Goal: Task Accomplishment & Management: Manage account settings

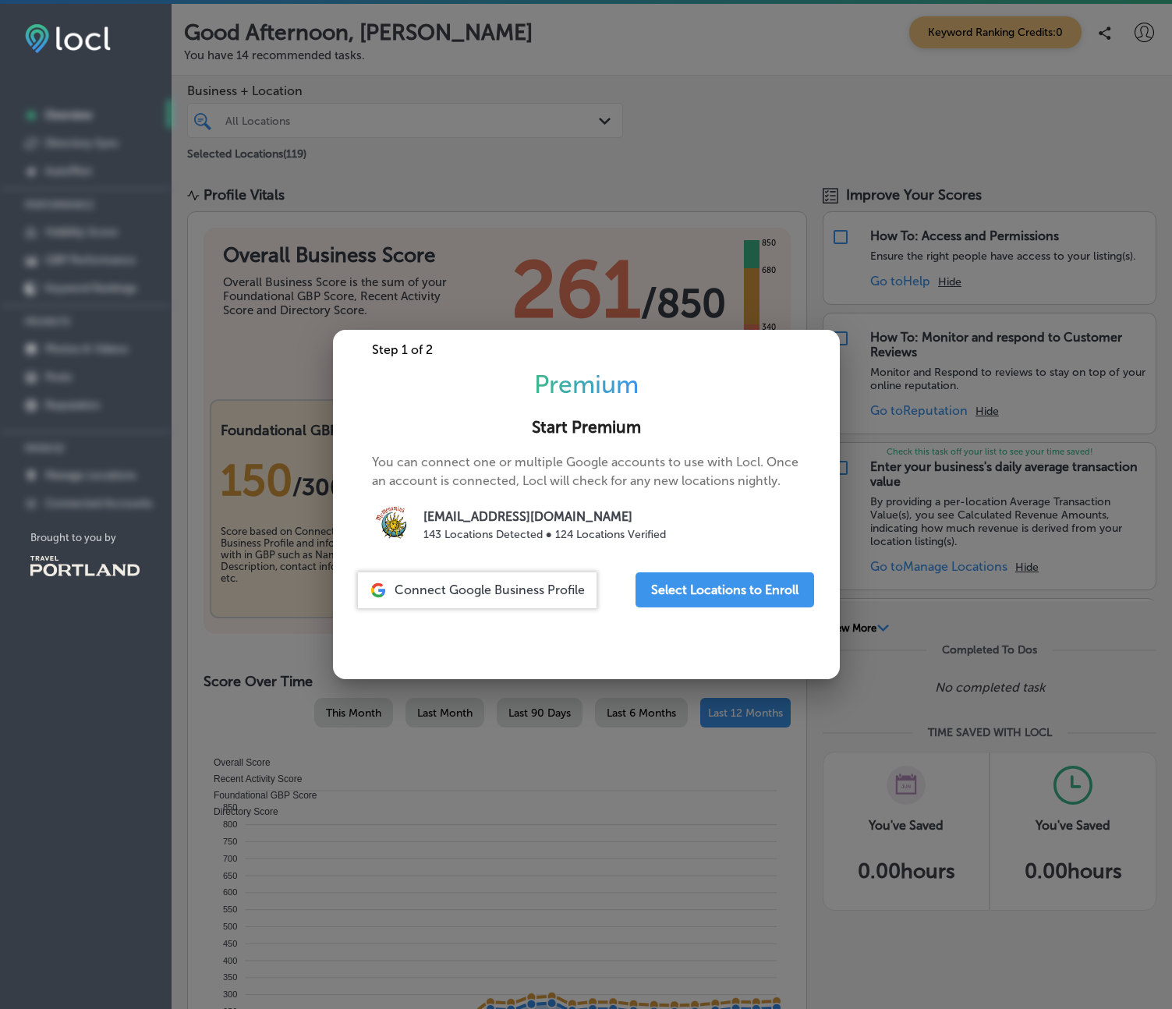
click at [500, 591] on span "Connect Google Business Profile" at bounding box center [489, 589] width 190 height 15
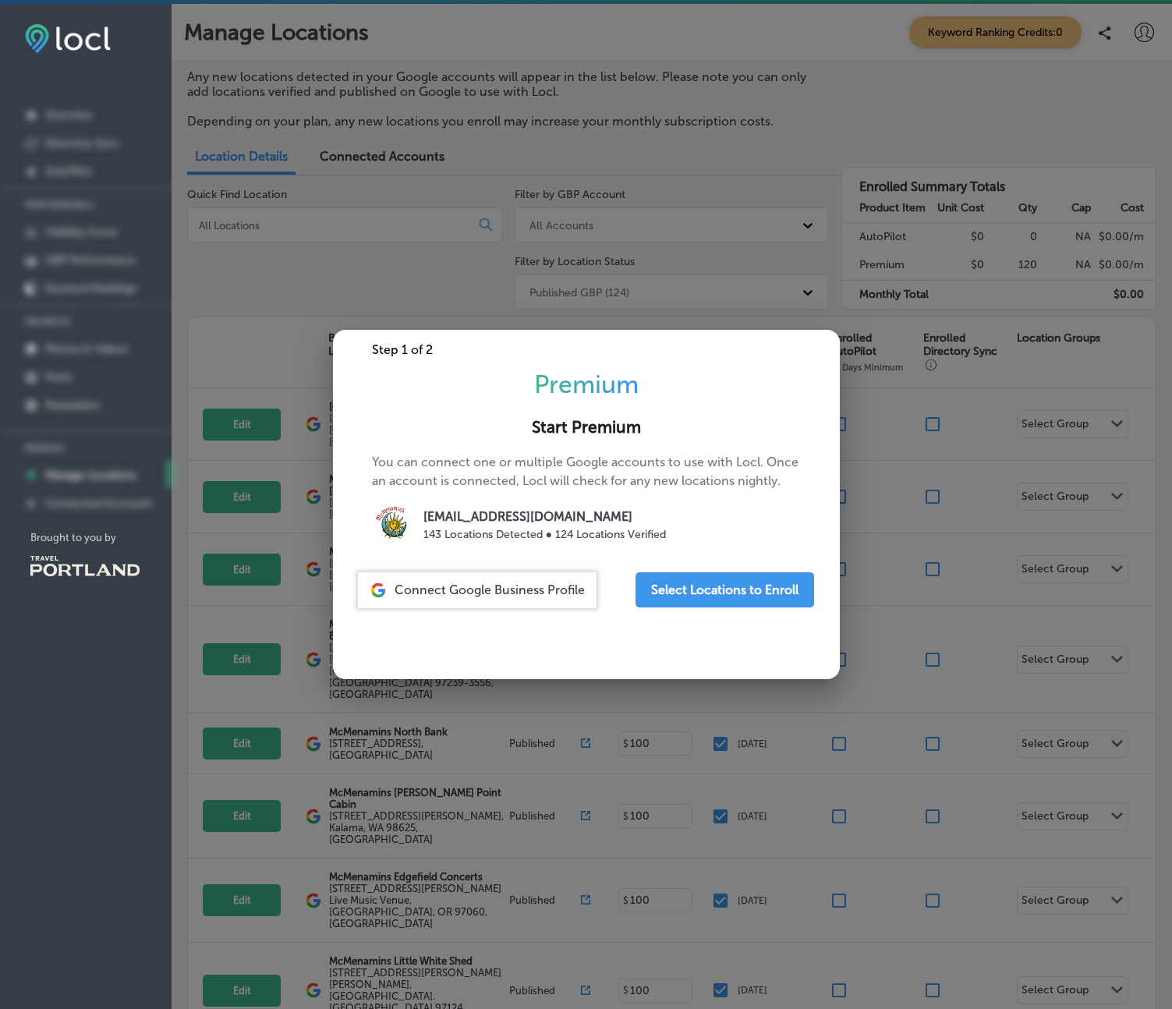
click at [448, 263] on div at bounding box center [586, 504] width 1172 height 1009
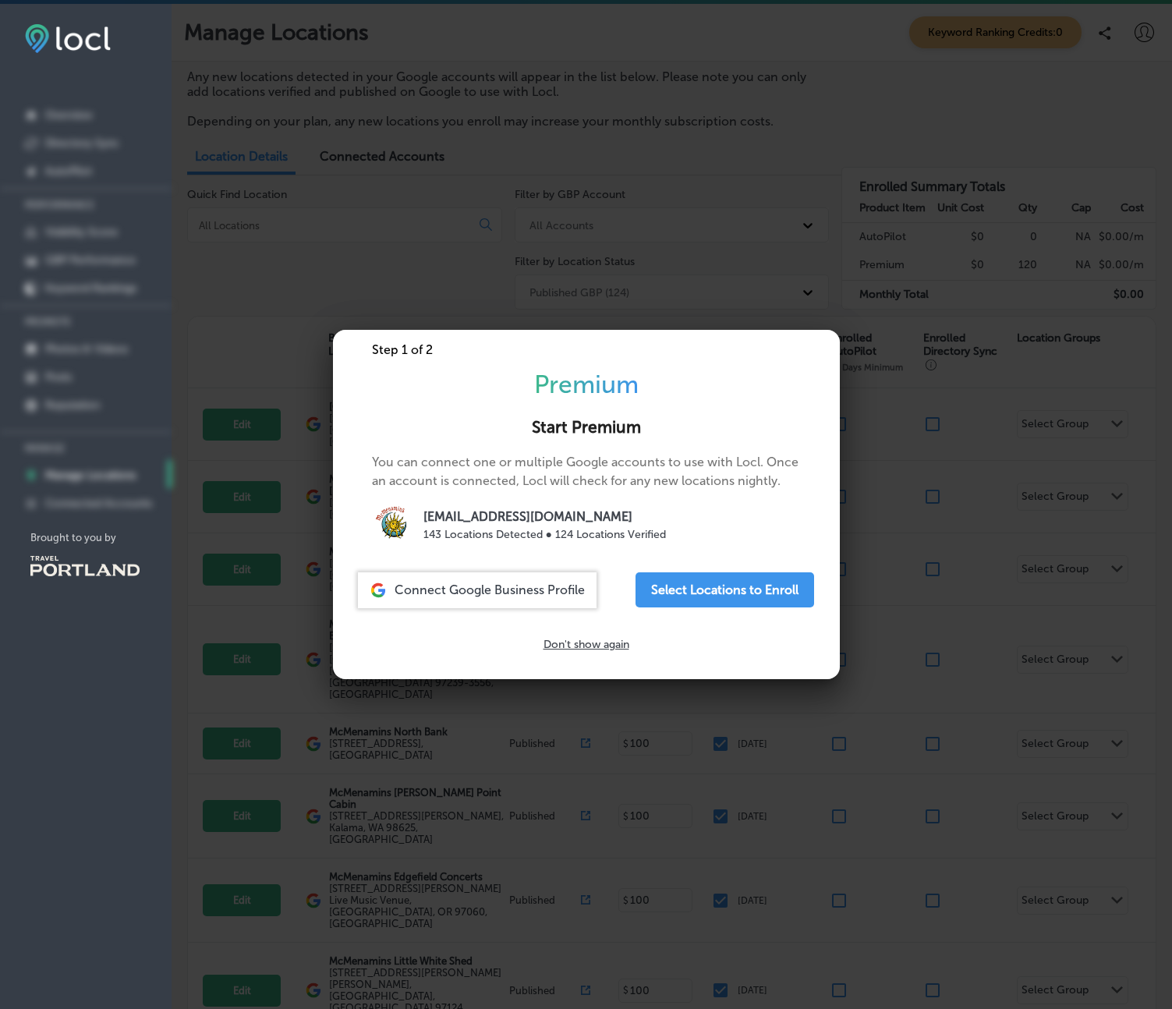
click at [601, 641] on p "Don't show again" at bounding box center [586, 644] width 86 height 13
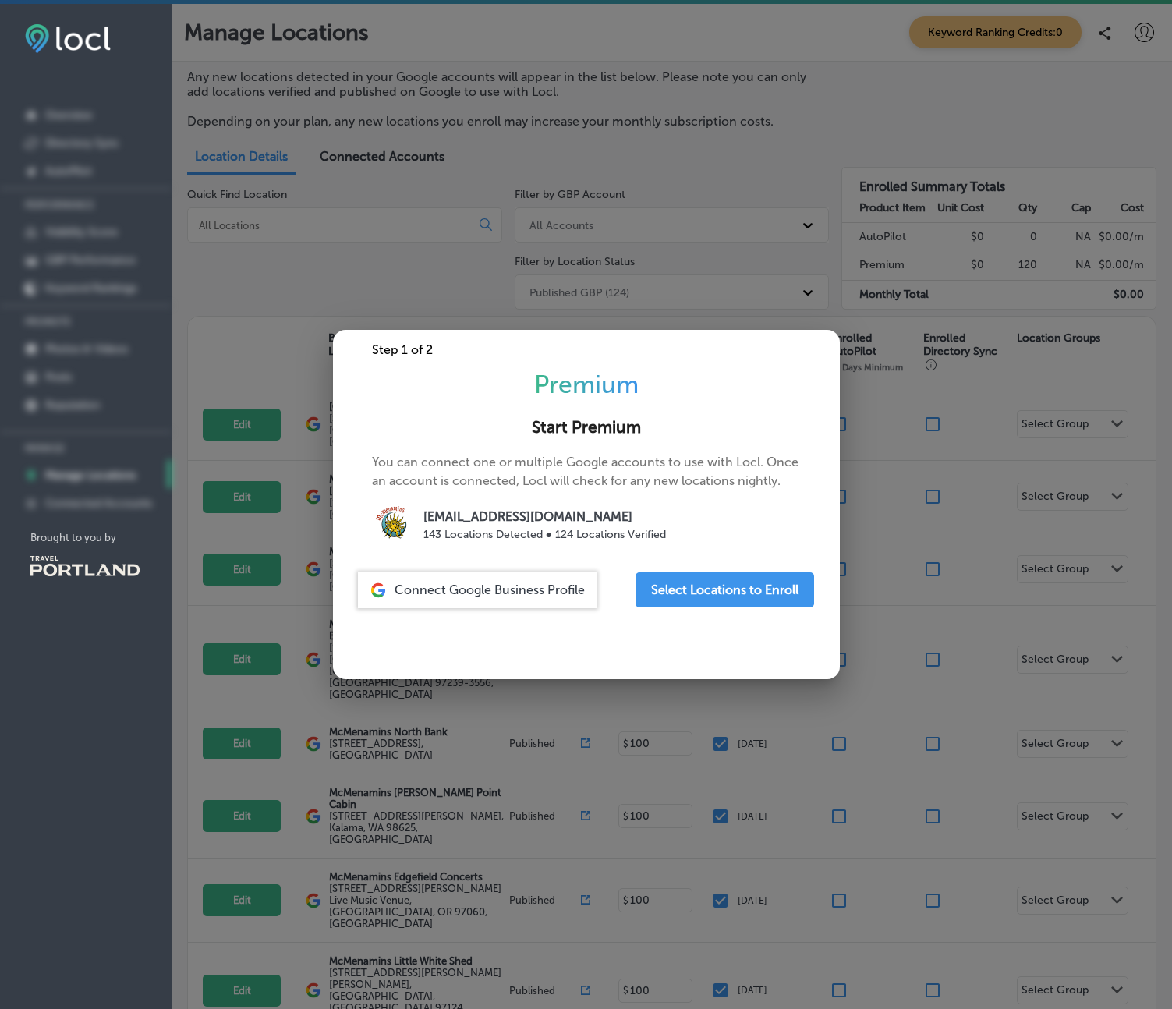
click at [601, 641] on div "Step 1 of 2 Premium Start Premium You can connect one or multiple Google accoun…" at bounding box center [586, 504] width 507 height 349
click at [313, 295] on div at bounding box center [586, 504] width 1172 height 1009
click at [757, 582] on button "Select Locations to Enroll" at bounding box center [724, 589] width 179 height 35
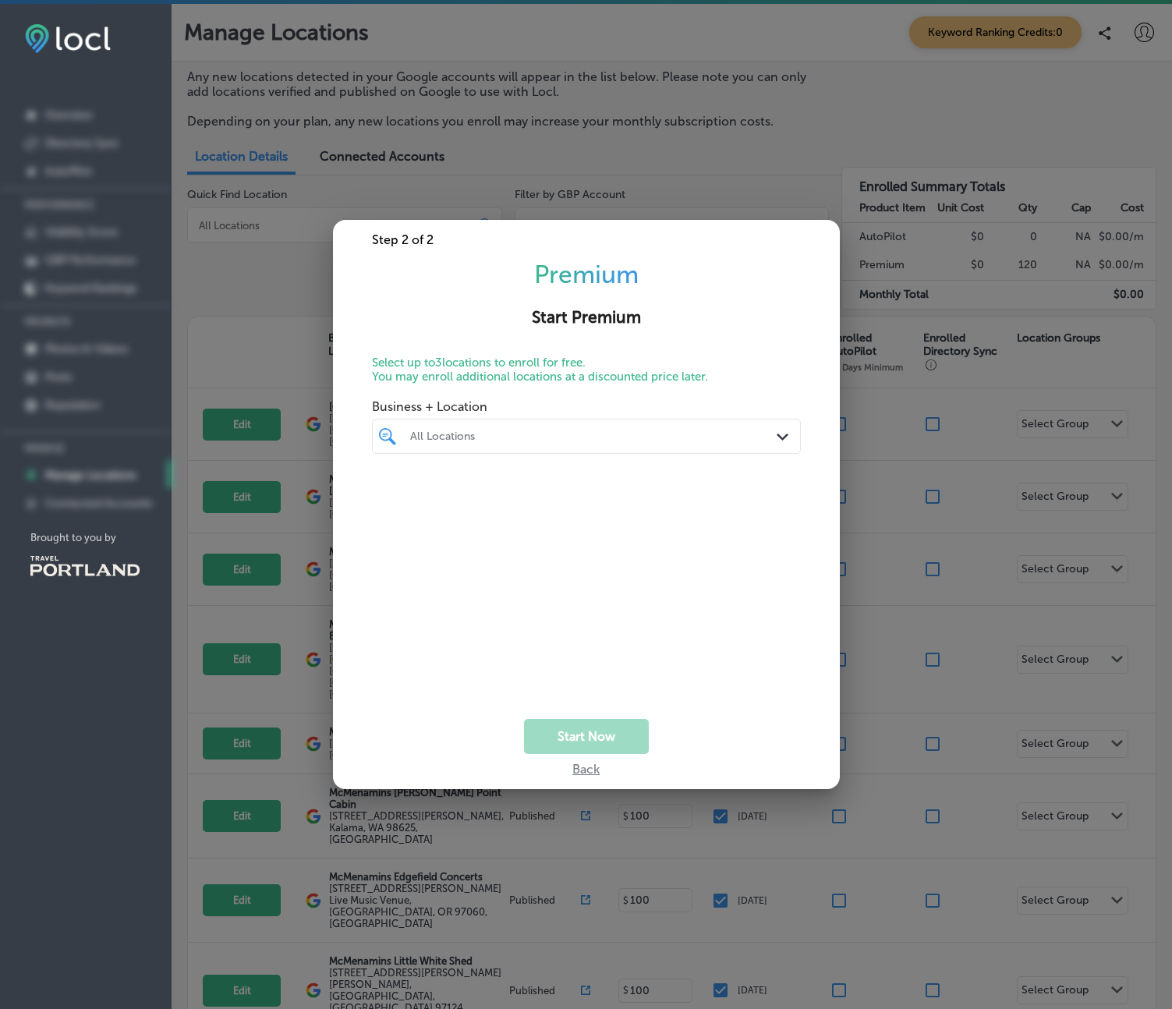
click at [762, 444] on div "All Locations" at bounding box center [586, 436] width 368 height 24
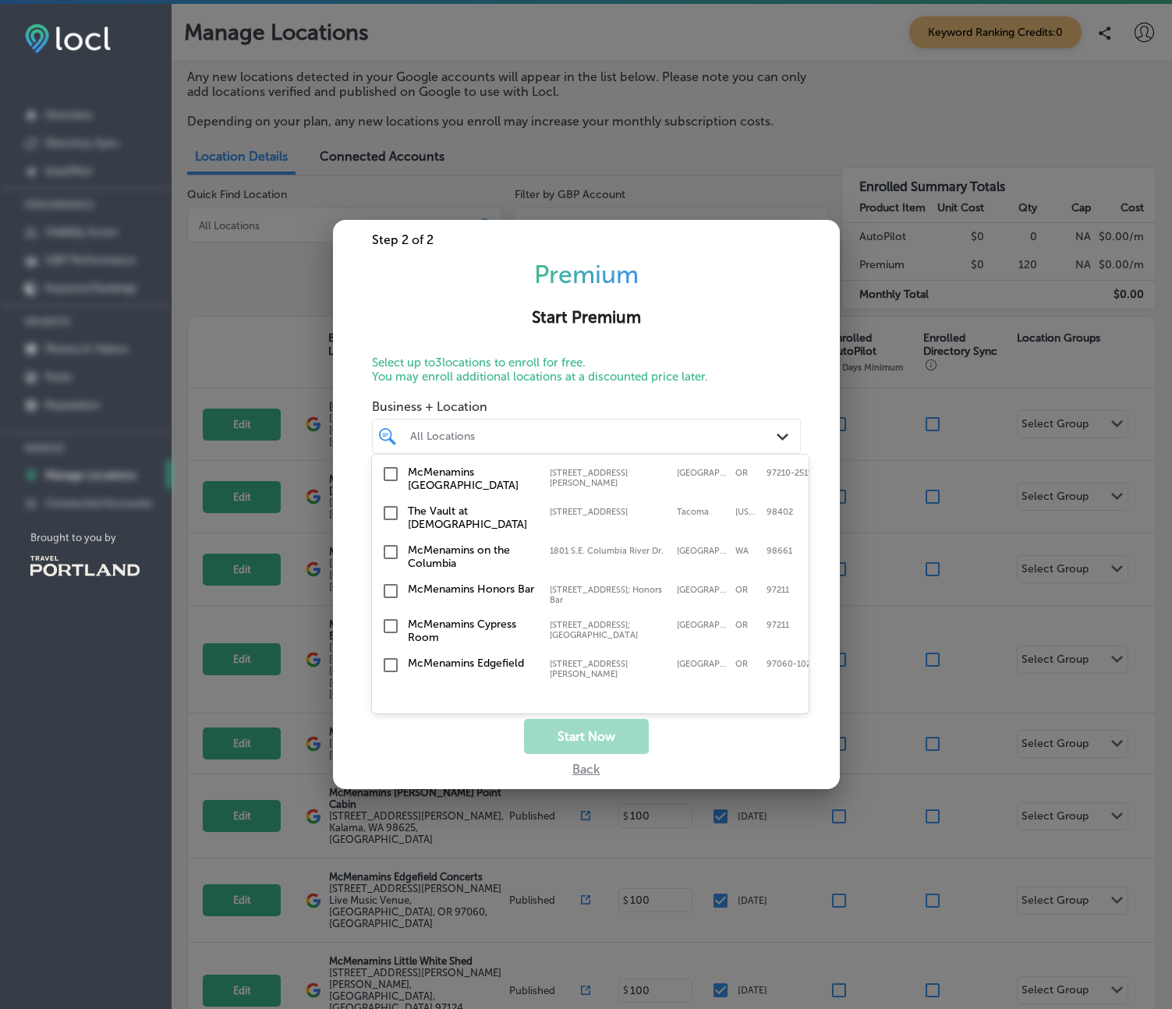
scroll to position [256, 0]
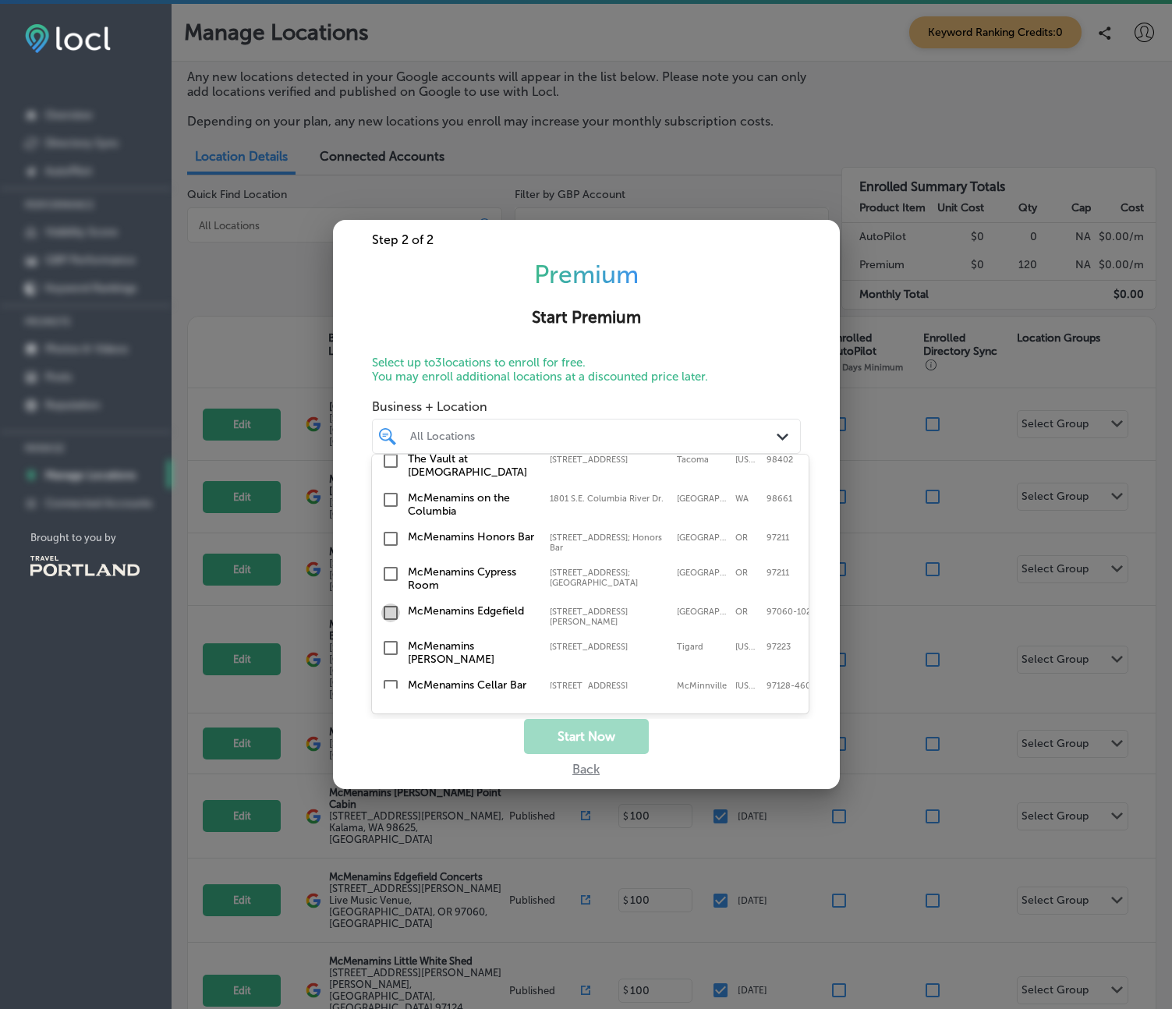
click at [392, 603] on input "checkbox" at bounding box center [390, 612] width 19 height 19
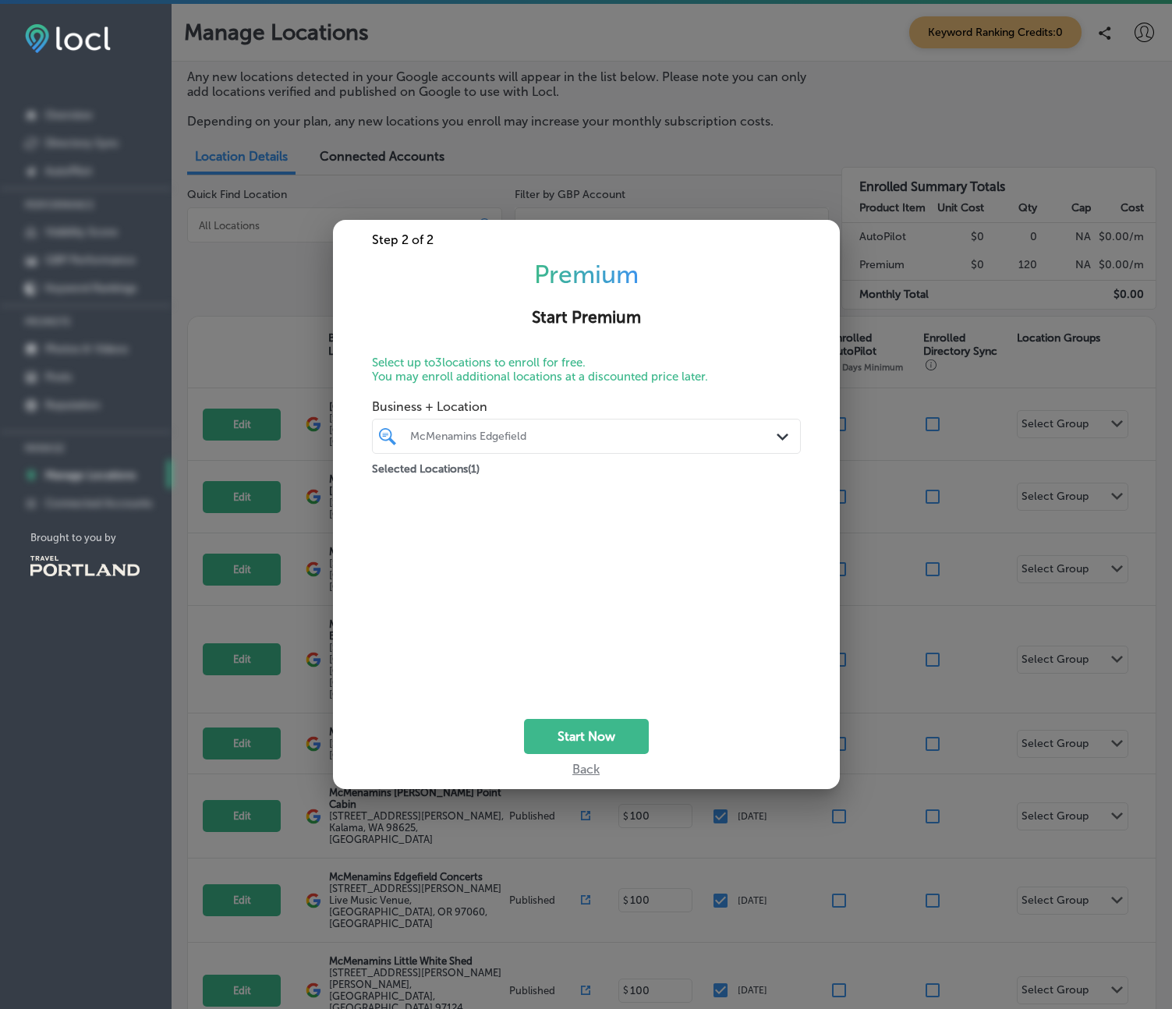
click at [617, 554] on div "Business + Location McMenamins Edgefield Path Created with Sketch. Selected Loc…" at bounding box center [586, 539] width 429 height 296
click at [607, 733] on button "Start Now" at bounding box center [586, 736] width 125 height 35
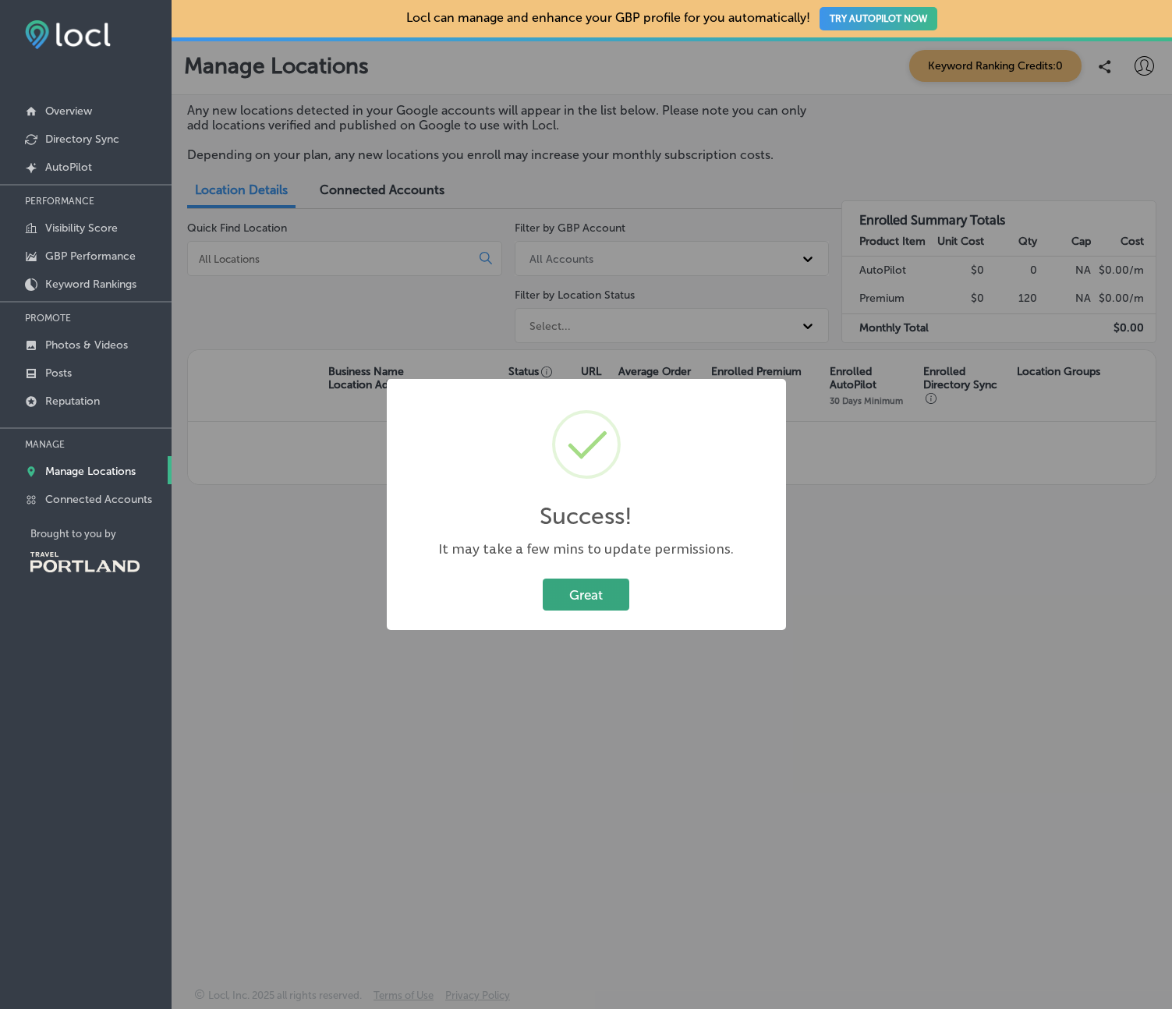
click at [592, 595] on button "Great" at bounding box center [586, 594] width 87 height 32
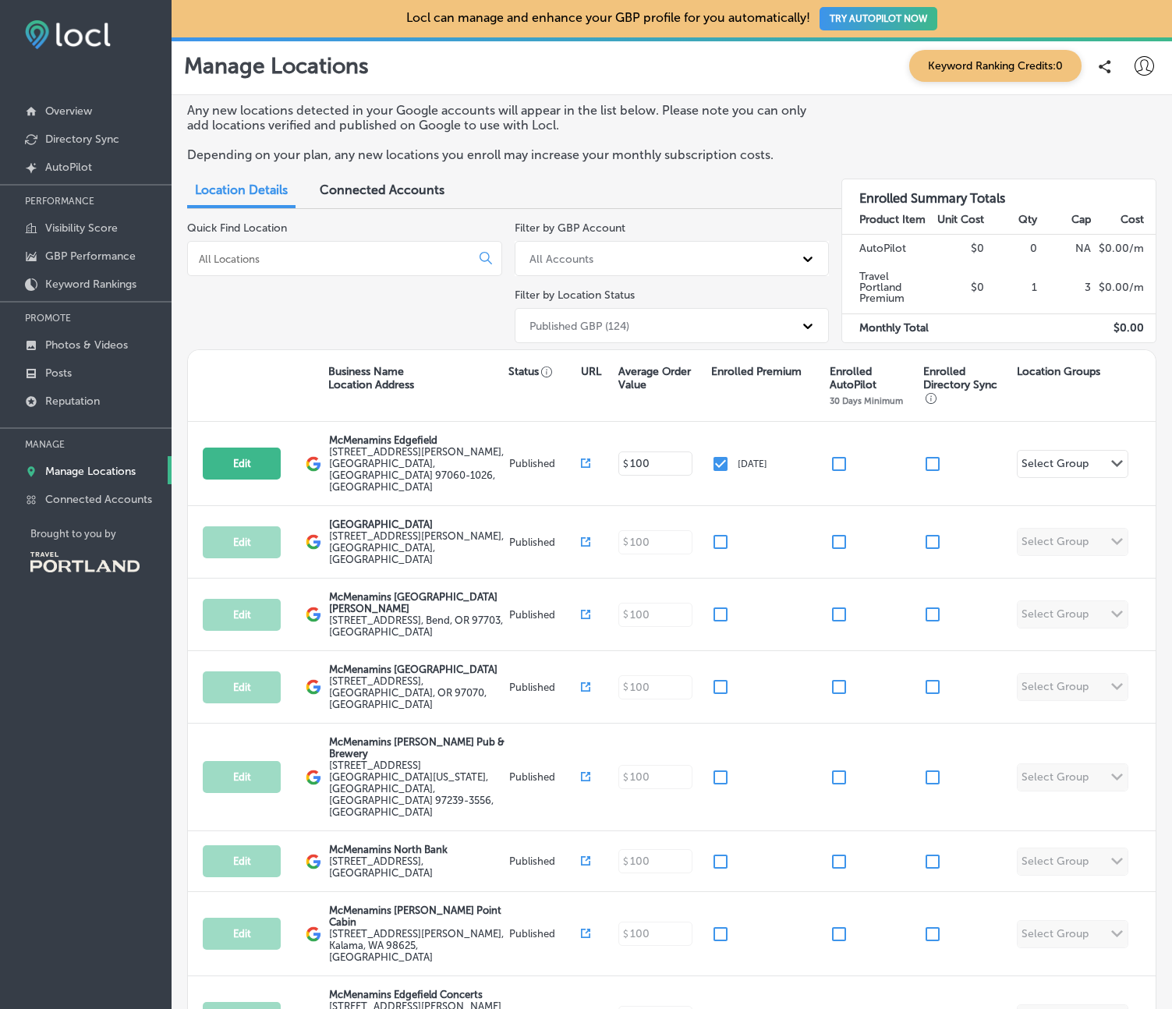
click at [401, 300] on div "Quick Find Location" at bounding box center [344, 285] width 315 height 128
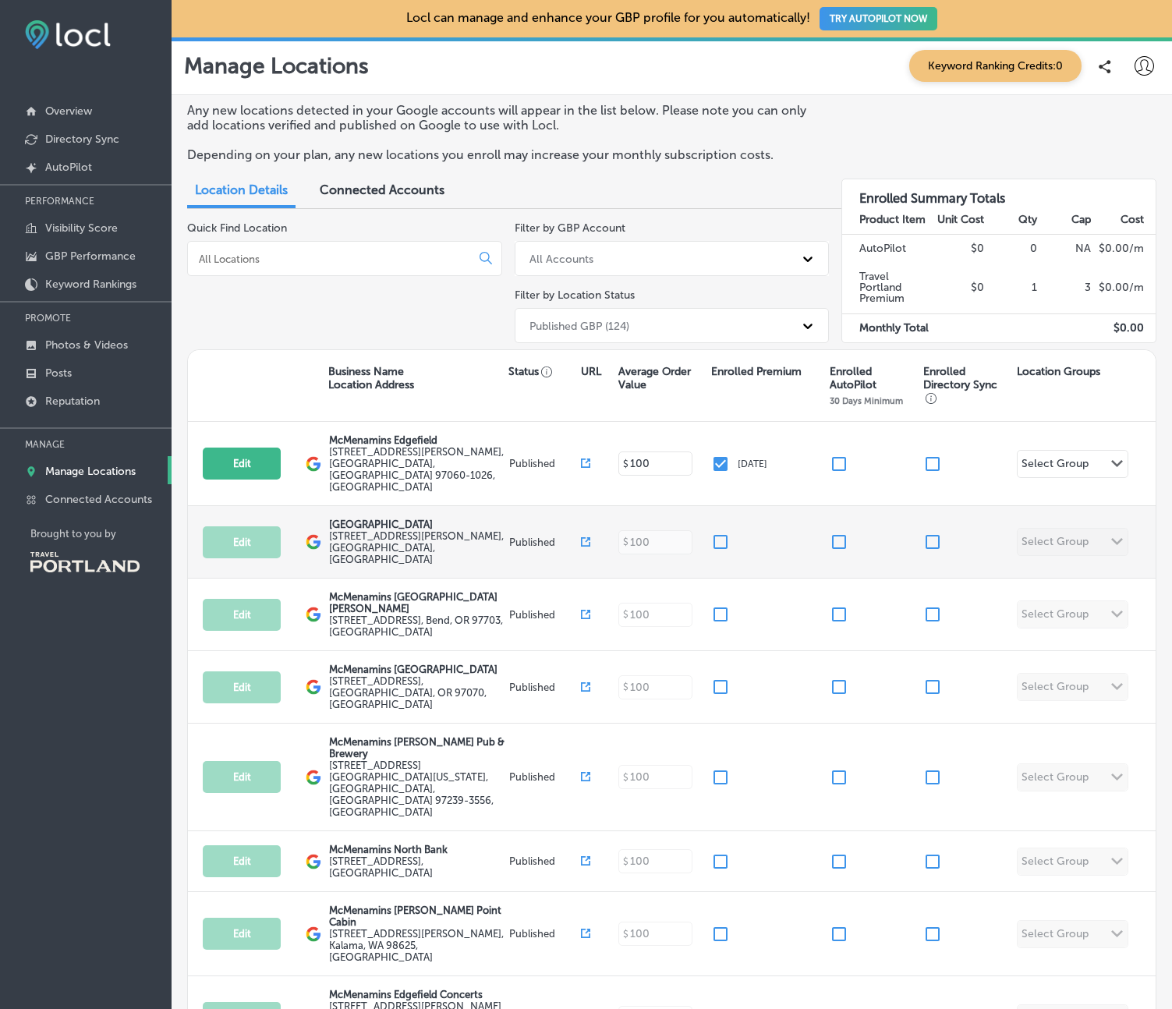
click at [392, 530] on label "13300 Bothell Everett Highway #304 , Mill Creek, WA 98012, US" at bounding box center [417, 547] width 176 height 35
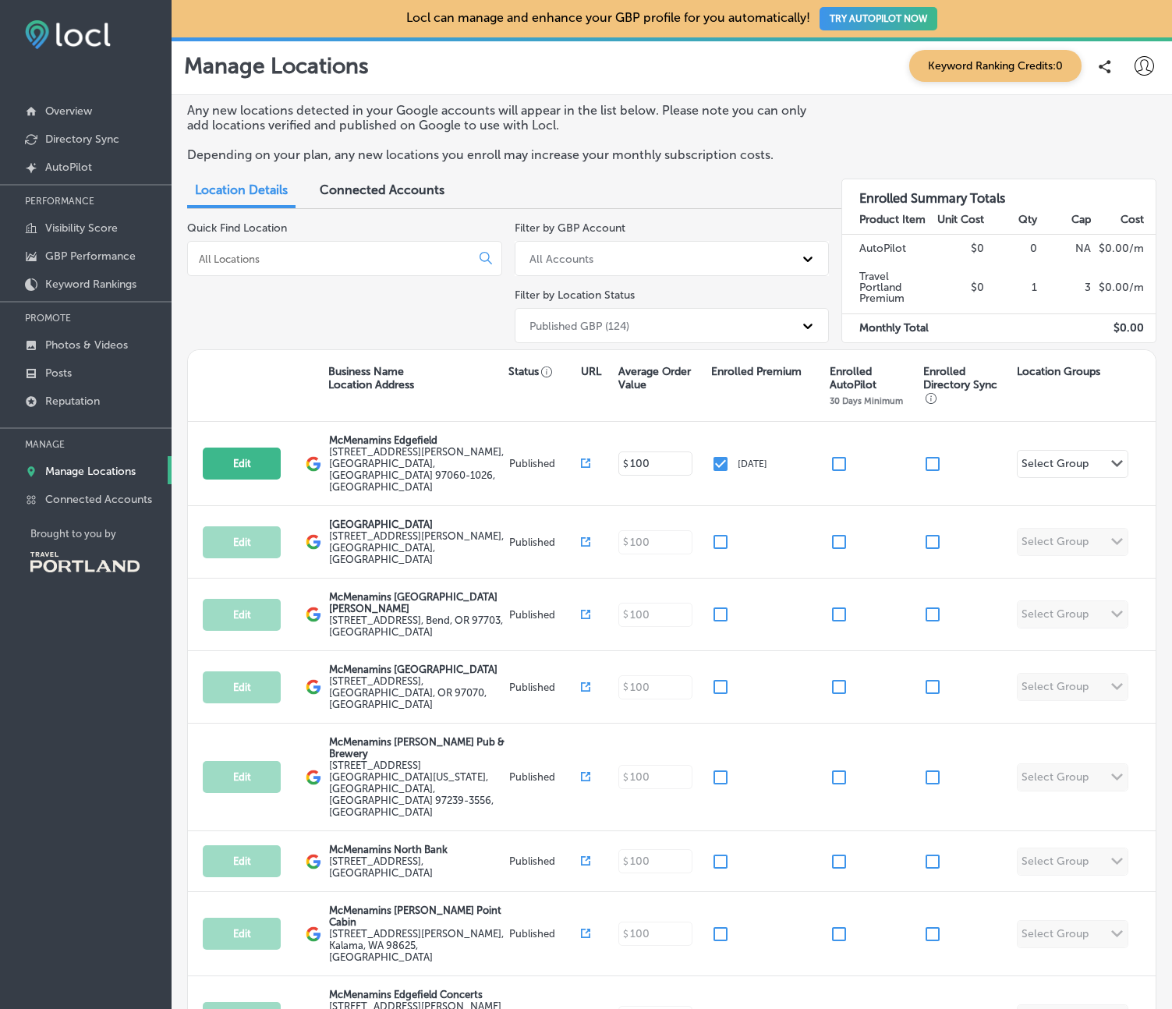
click at [423, 328] on div "Quick Find Location" at bounding box center [344, 285] width 315 height 128
click at [108, 463] on link "Manage Locations" at bounding box center [85, 470] width 171 height 28
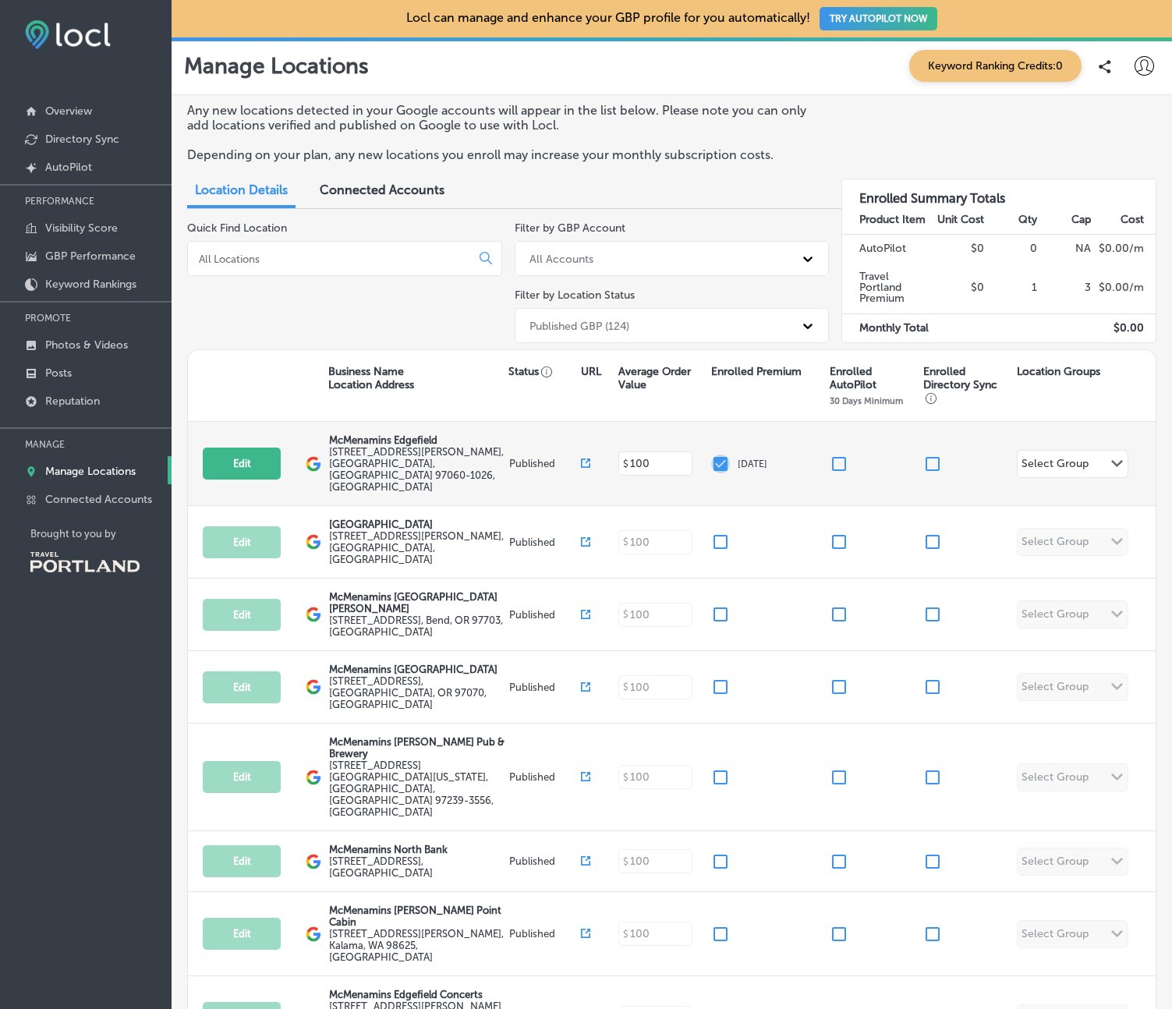
click at [719, 454] on input "checkbox" at bounding box center [720, 463] width 19 height 19
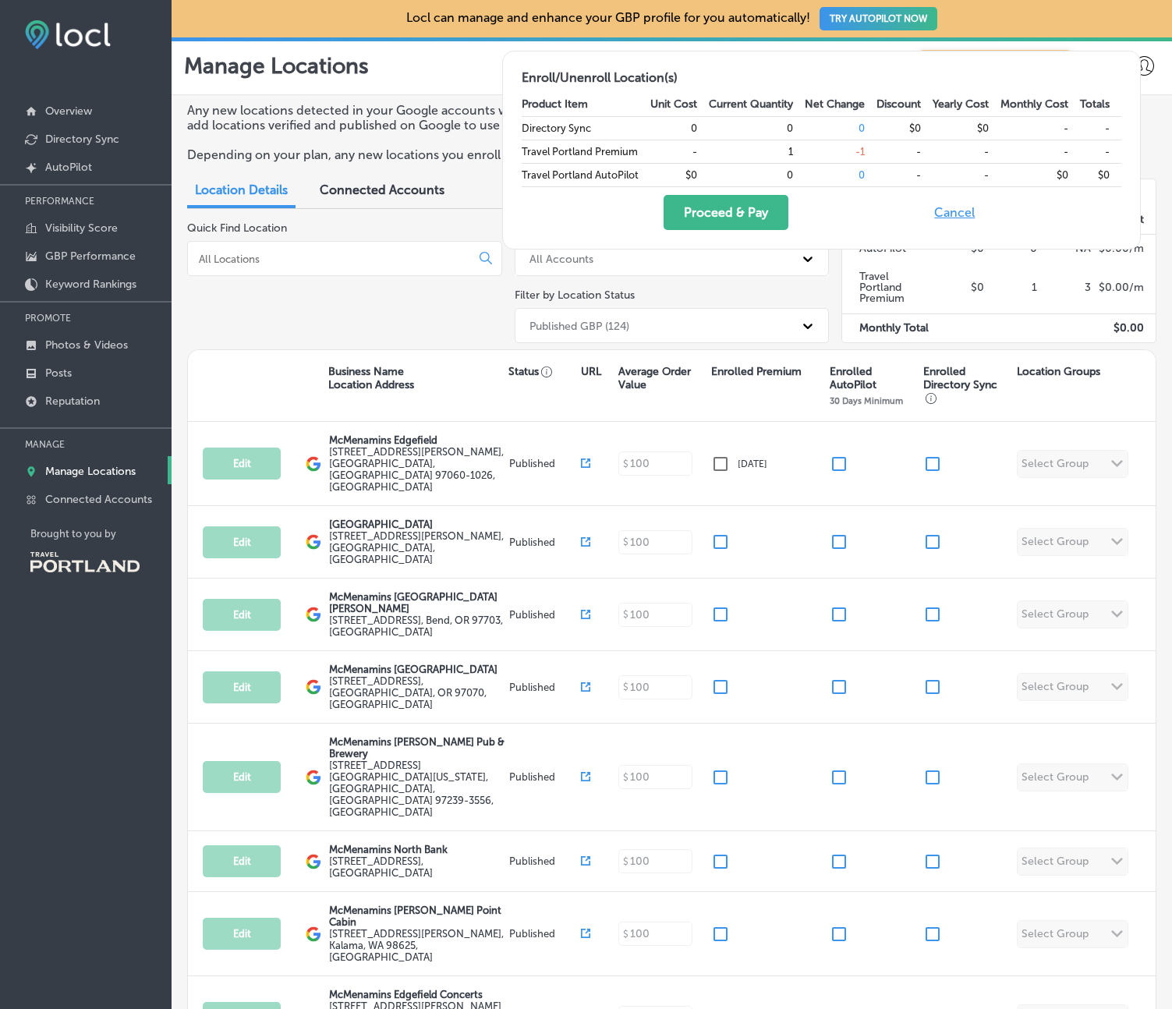
click at [957, 210] on button "Cancel" at bounding box center [954, 212] width 50 height 35
checkbox input "true"
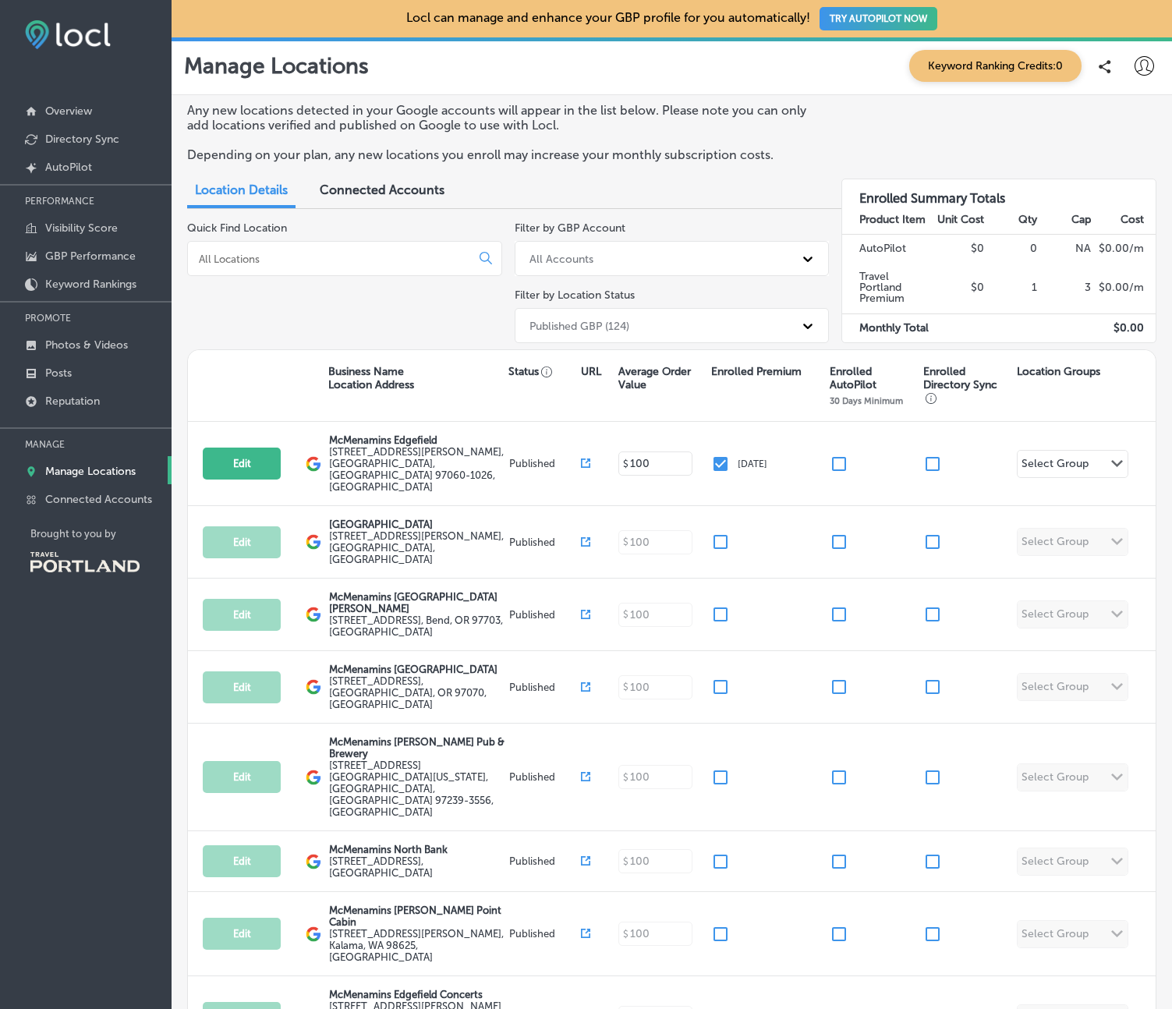
click at [323, 317] on div "Quick Find Location" at bounding box center [344, 285] width 315 height 128
click at [397, 190] on span "Connected Accounts" at bounding box center [382, 189] width 125 height 15
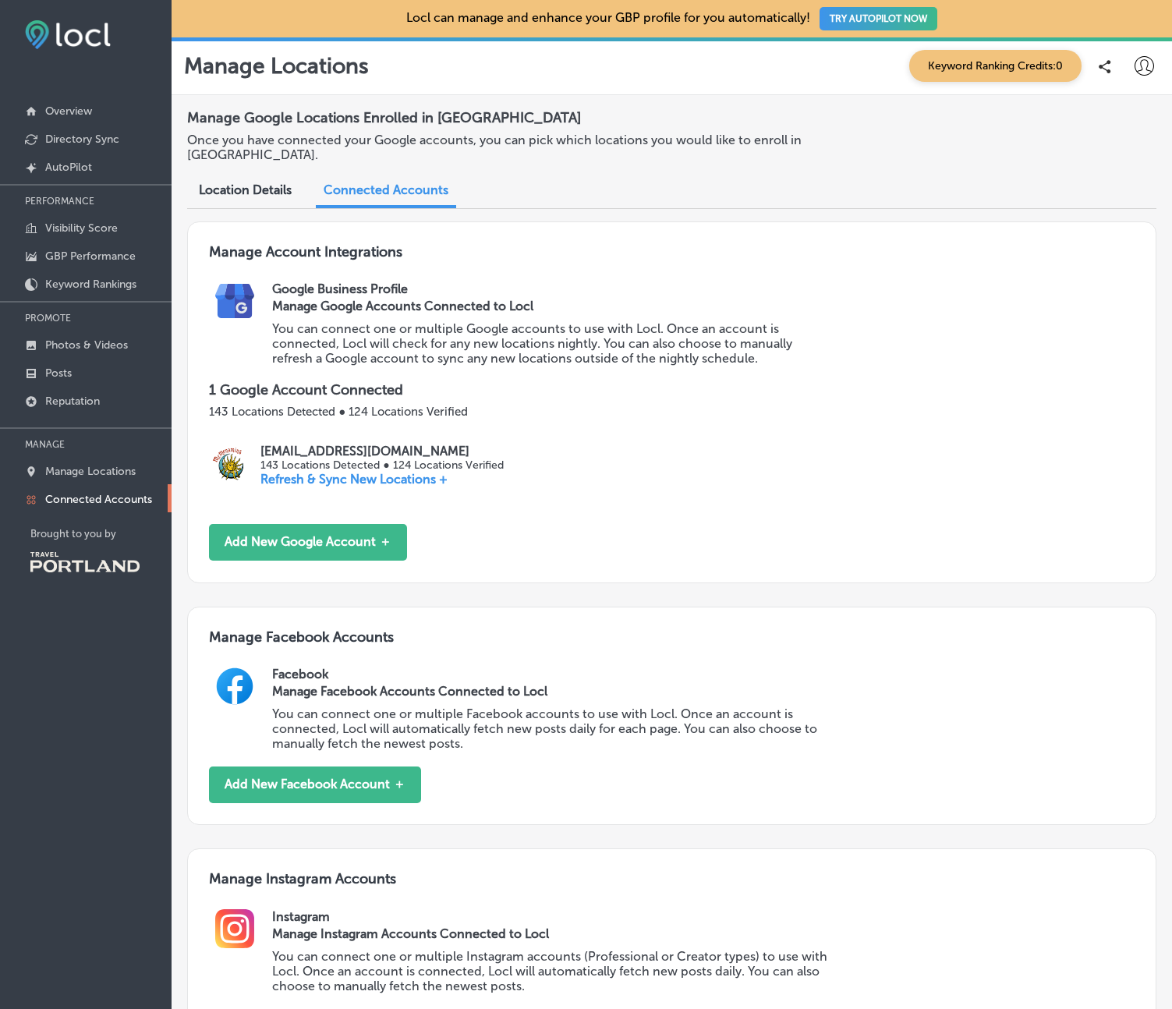
click at [248, 192] on span "Location Details" at bounding box center [245, 189] width 93 height 15
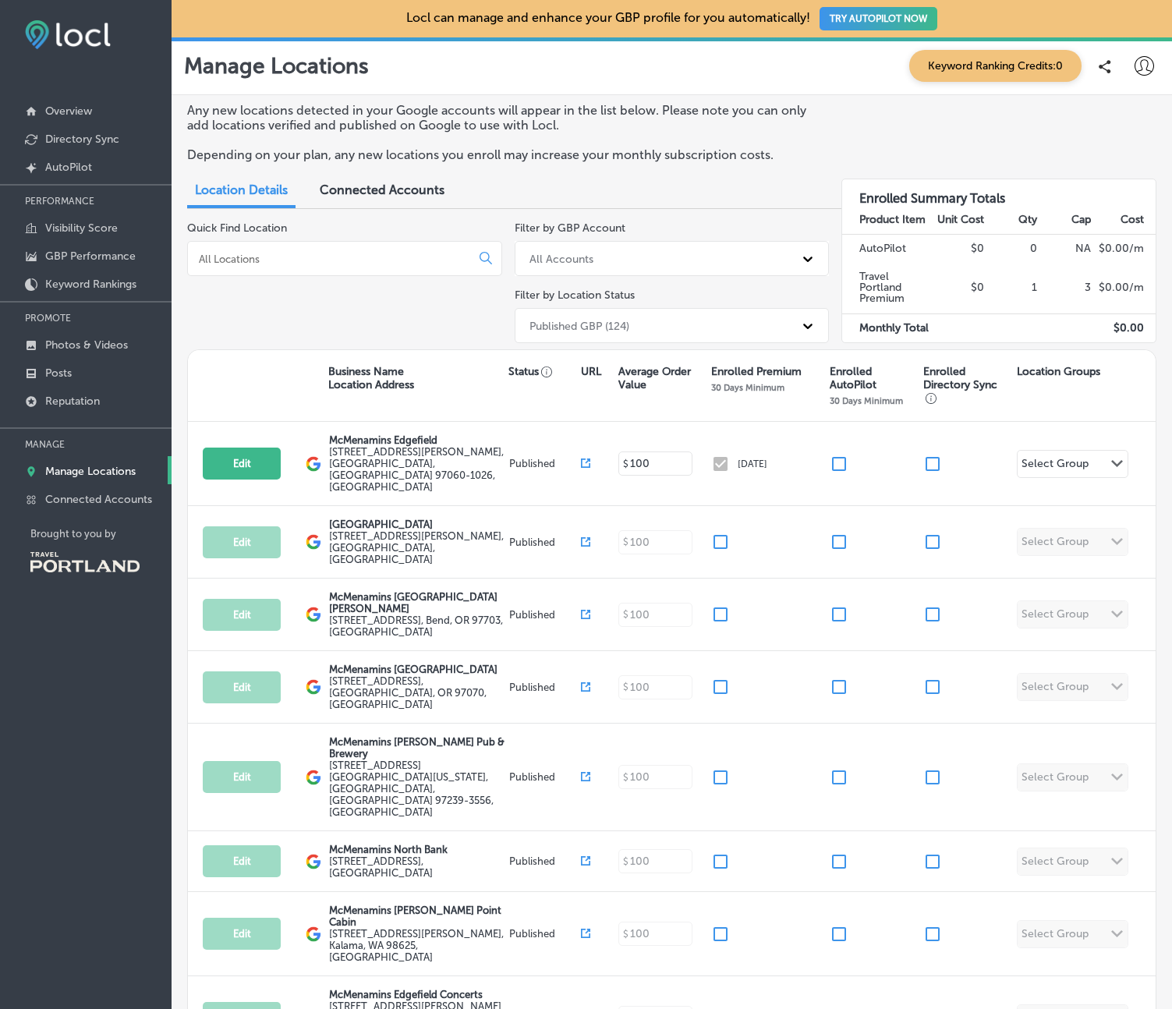
click at [415, 322] on div "Quick Find Location" at bounding box center [344, 285] width 315 height 128
click at [805, 326] on icon at bounding box center [808, 326] width 9 height 5
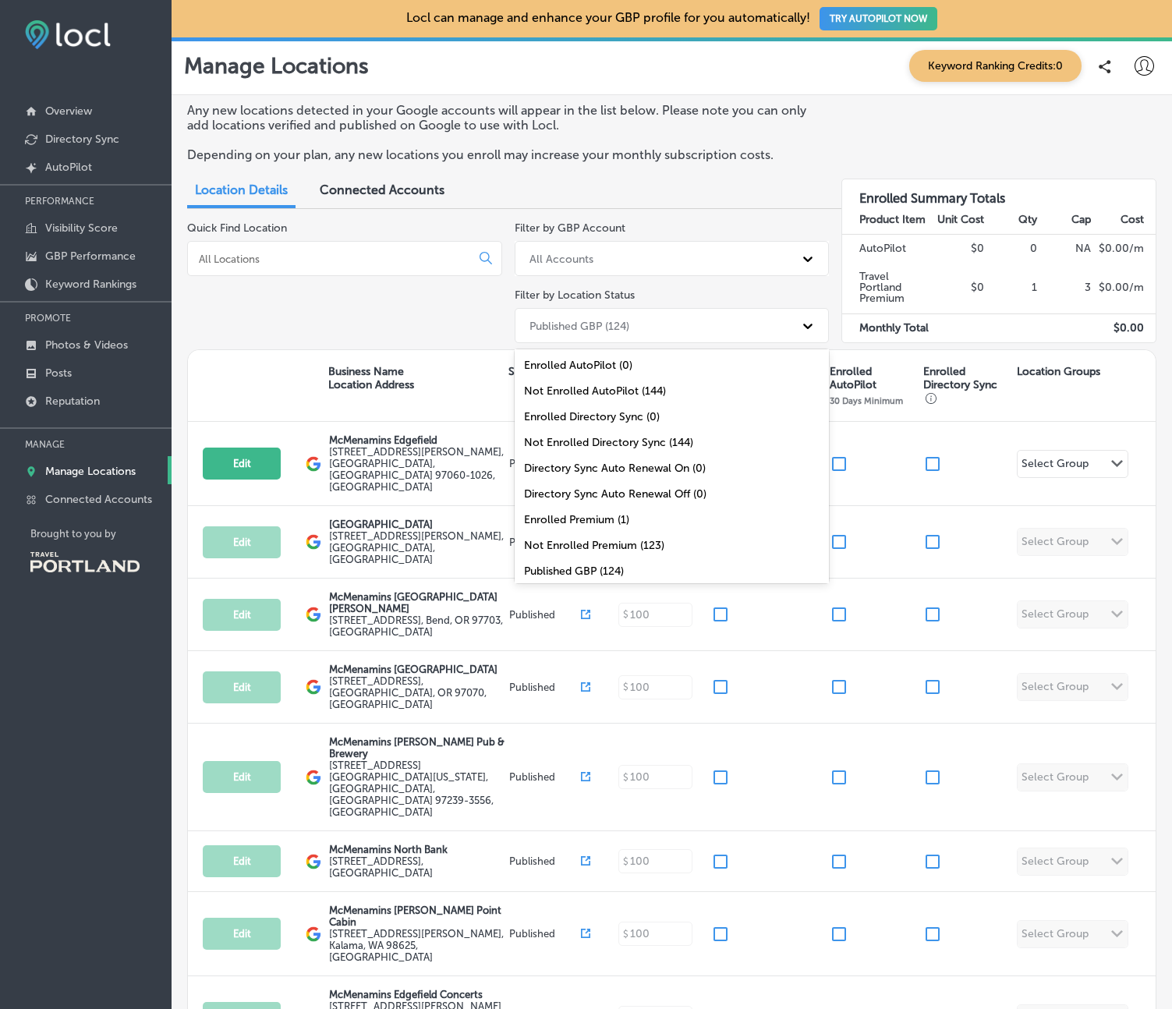
scroll to position [1, 0]
click at [605, 571] on div "Published GBP (124)" at bounding box center [671, 570] width 315 height 26
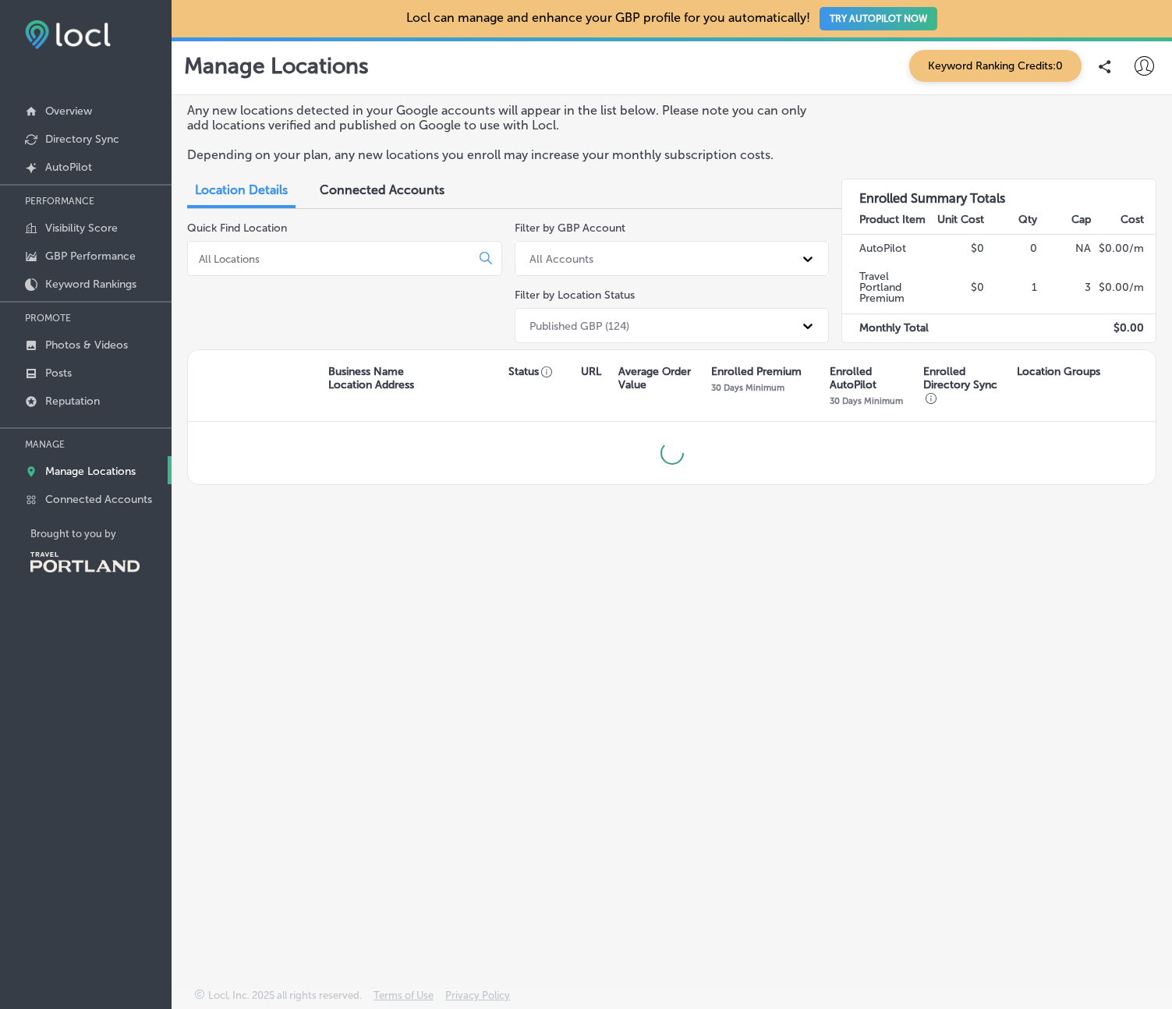
scroll to position [0, 0]
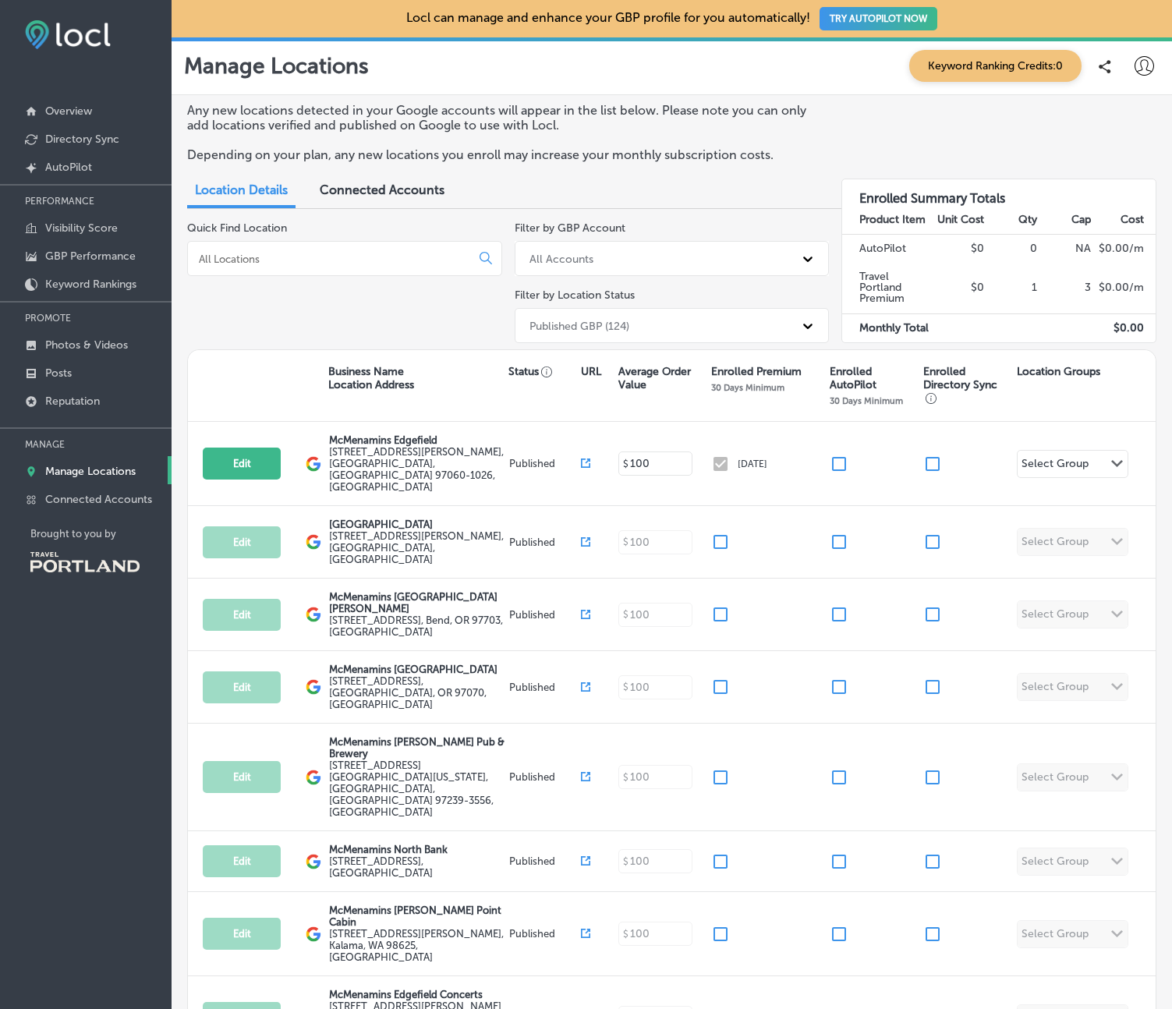
click at [444, 298] on div "Quick Find Location" at bounding box center [344, 285] width 315 height 128
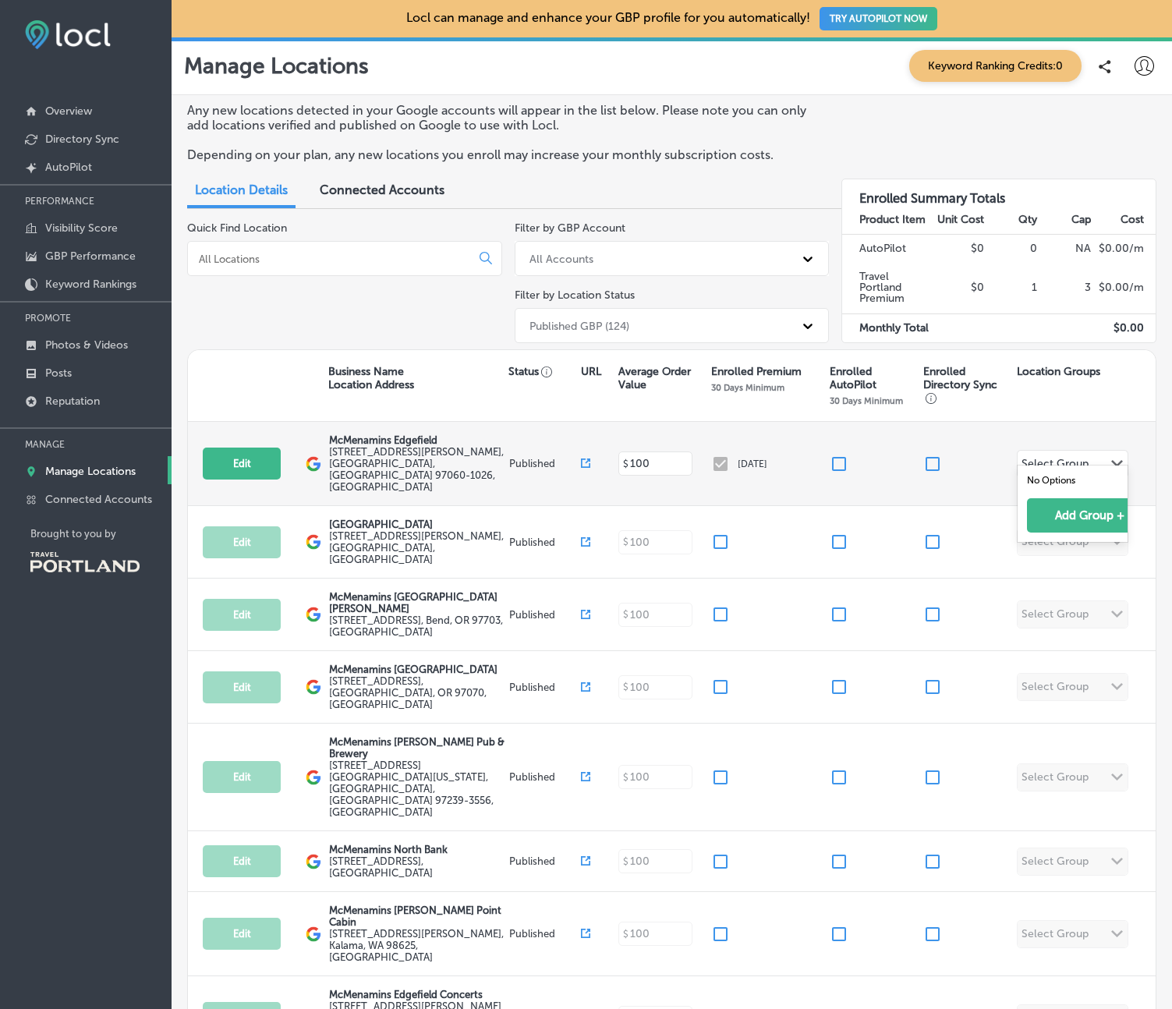
click at [1064, 457] on div "Select Group" at bounding box center [1054, 466] width 67 height 18
drag, startPoint x: 1013, startPoint y: 420, endPoint x: 861, endPoint y: 442, distance: 153.6
click at [1012, 420] on div "Business Name Location Address Status URL Average Order Value Enrolled Premium …" at bounding box center [671, 386] width 967 height 72
click at [720, 454] on div "[DATE]" at bounding box center [770, 463] width 118 height 19
click at [723, 437] on div "Edit This location is not published yet. McMenamins Edgefield 2126 SW Halsey St…" at bounding box center [671, 464] width 967 height 84
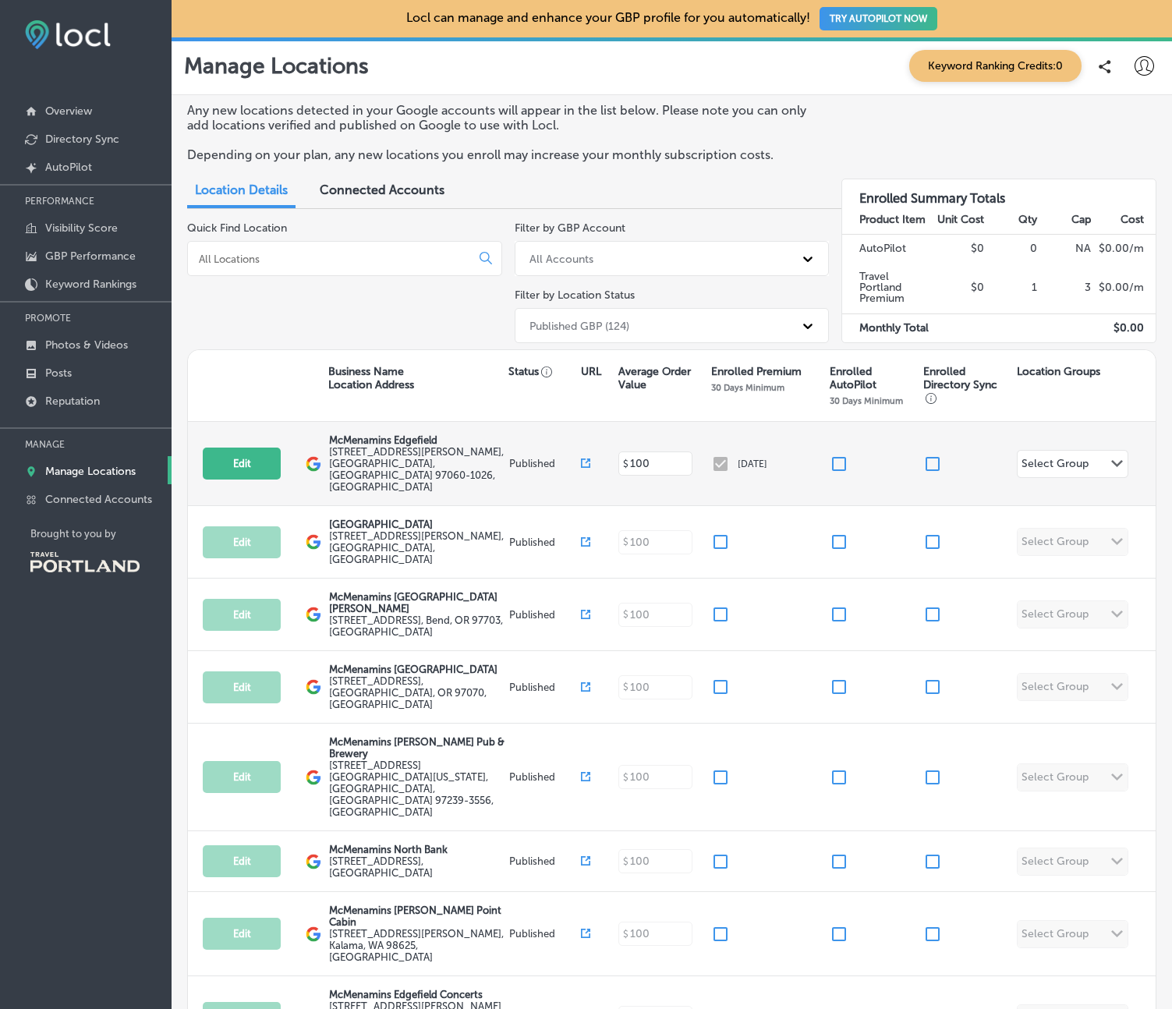
drag, startPoint x: 696, startPoint y: 457, endPoint x: 717, endPoint y: 445, distance: 24.1
click at [703, 453] on div "$ 100" at bounding box center [664, 463] width 93 height 24
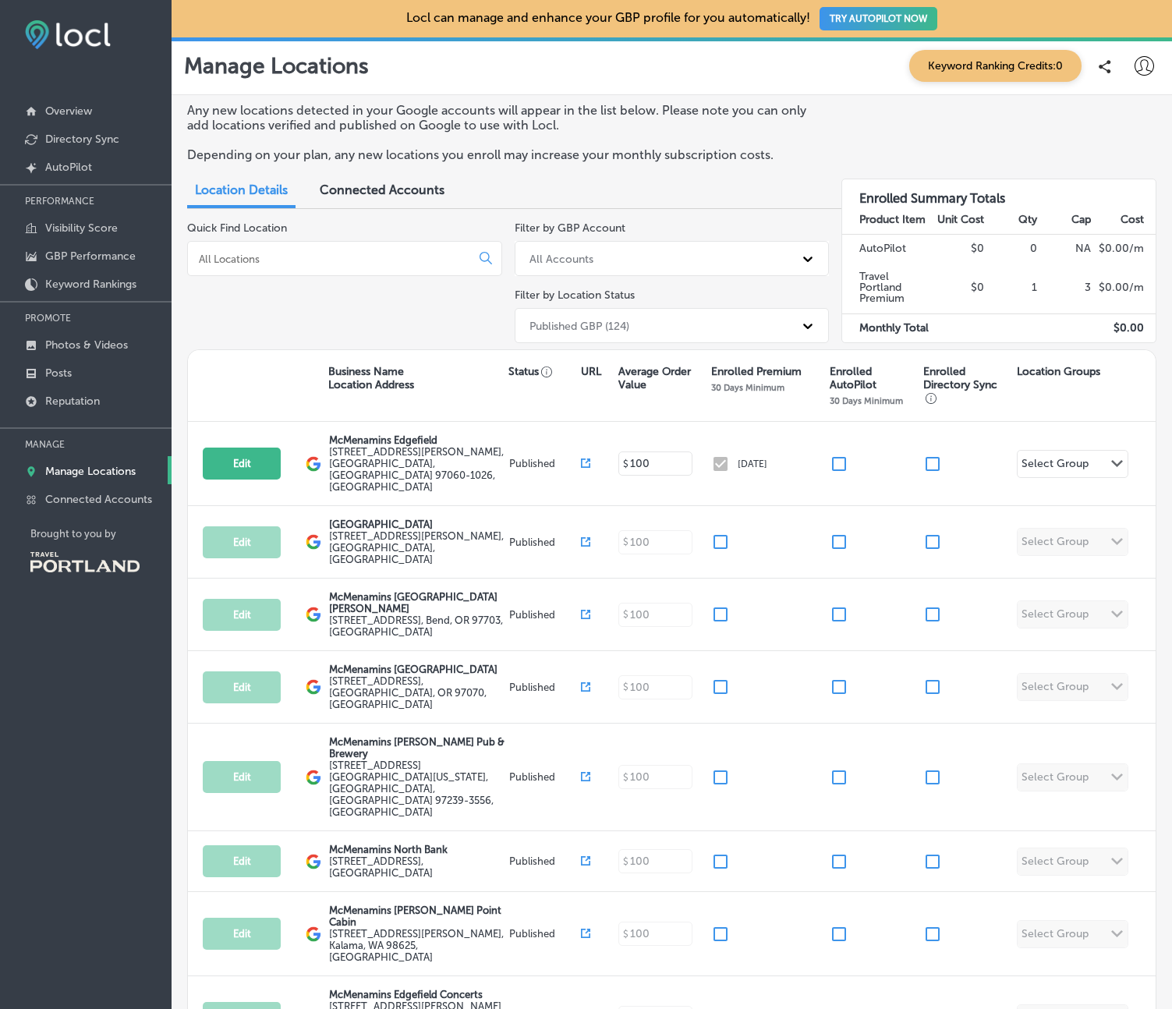
drag, startPoint x: 717, startPoint y: 445, endPoint x: 698, endPoint y: 421, distance: 30.6
click at [716, 454] on div "[DATE]" at bounding box center [770, 463] width 118 height 19
click at [698, 421] on div "Business Name Location Address Status URL Average Order Value Enrolled Premium …" at bounding box center [671, 386] width 967 height 72
click at [315, 304] on div "Quick Find Location" at bounding box center [344, 285] width 315 height 128
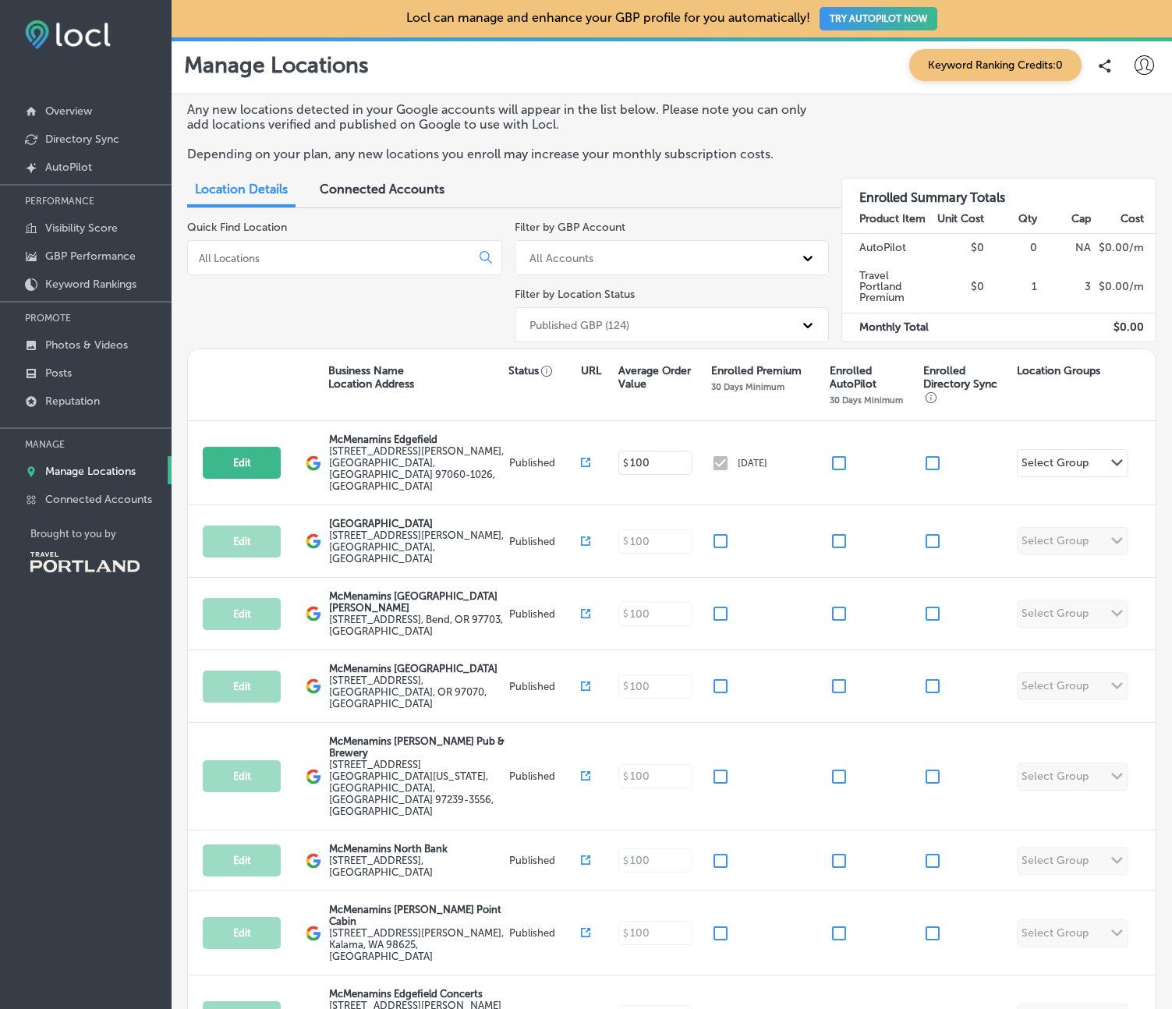
click at [393, 193] on span "Connected Accounts" at bounding box center [382, 189] width 125 height 15
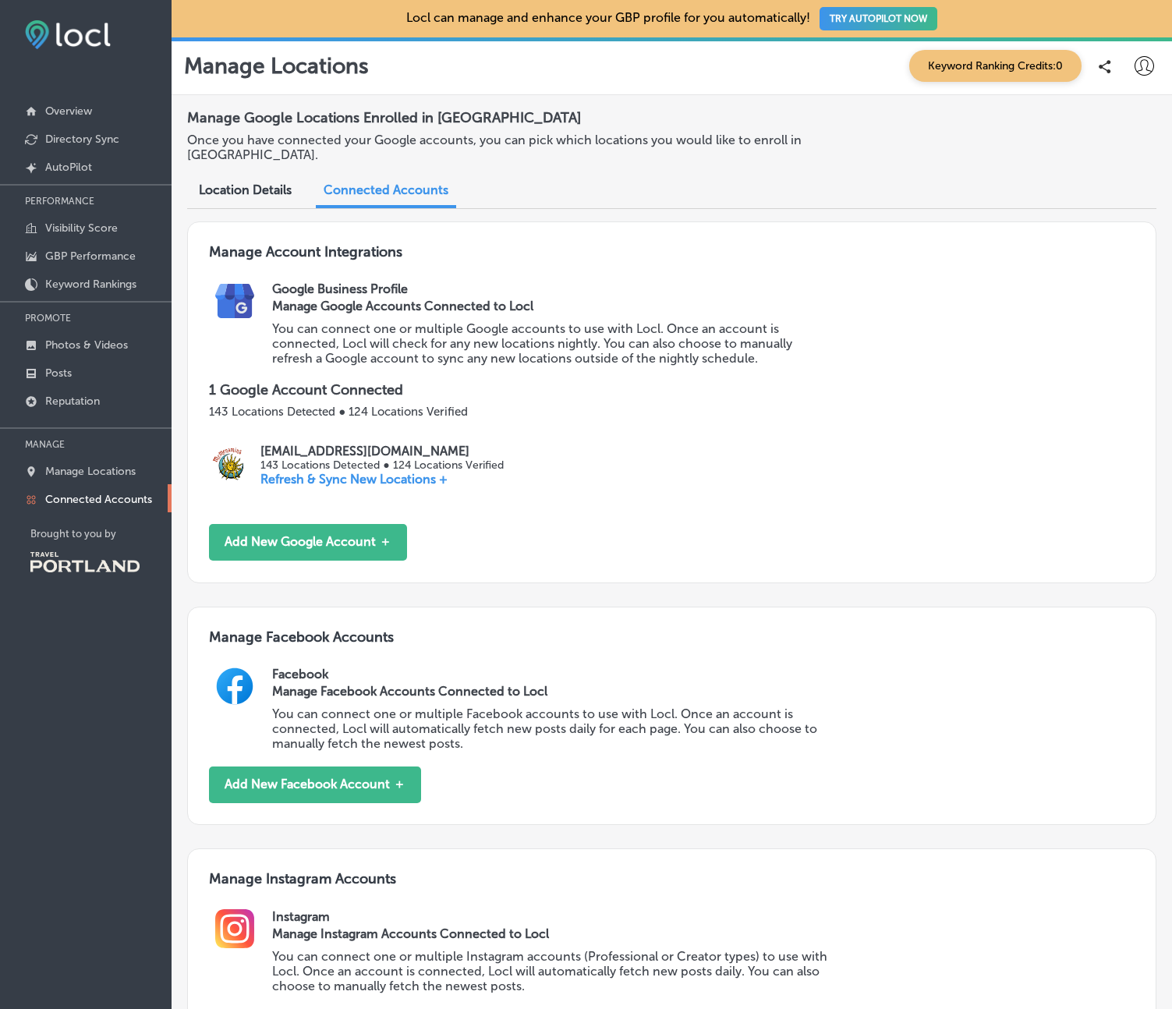
click at [399, 480] on p "Refresh & Sync New Locations +" at bounding box center [381, 479] width 242 height 15
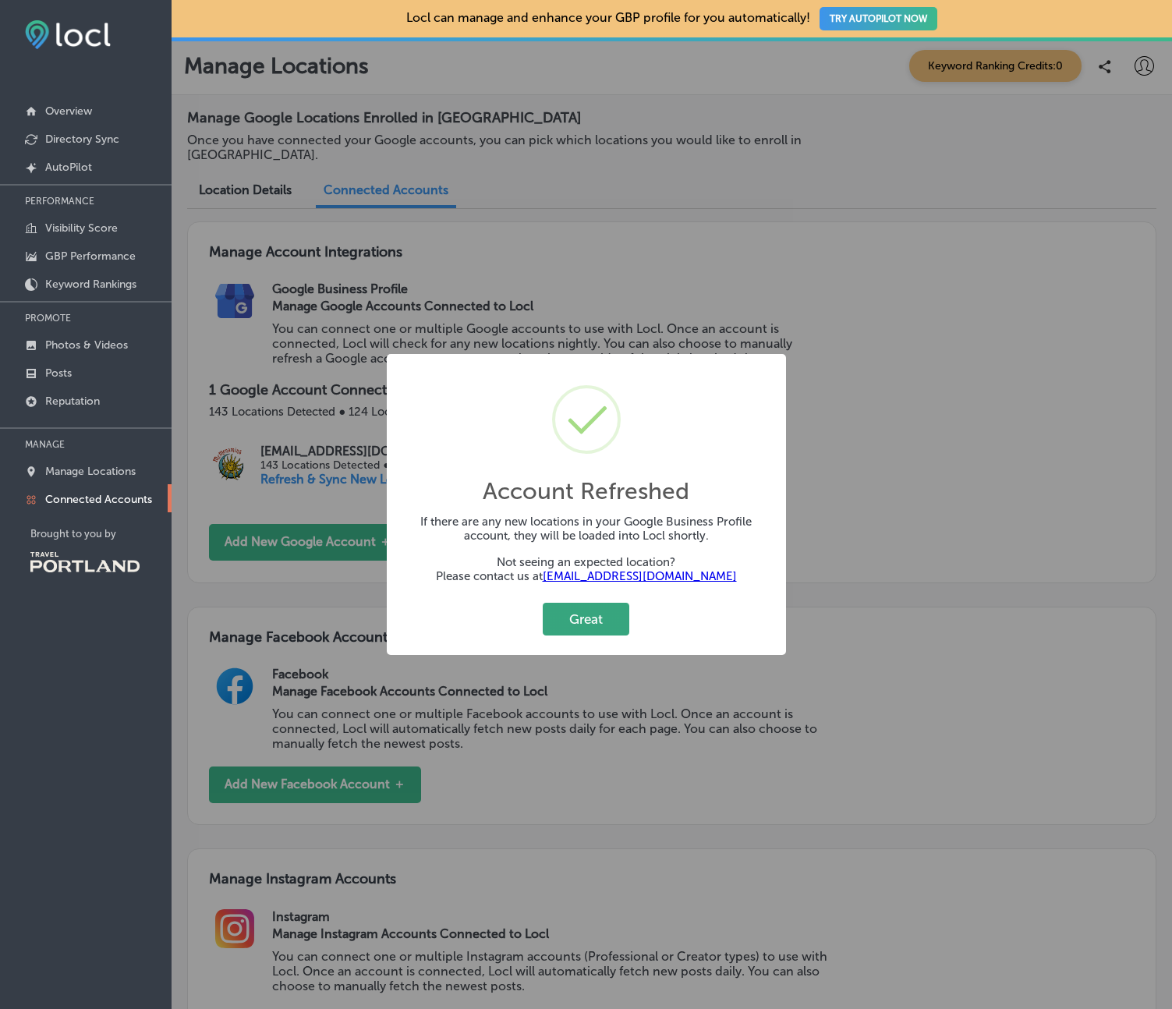
click at [601, 624] on button "Great" at bounding box center [586, 619] width 87 height 32
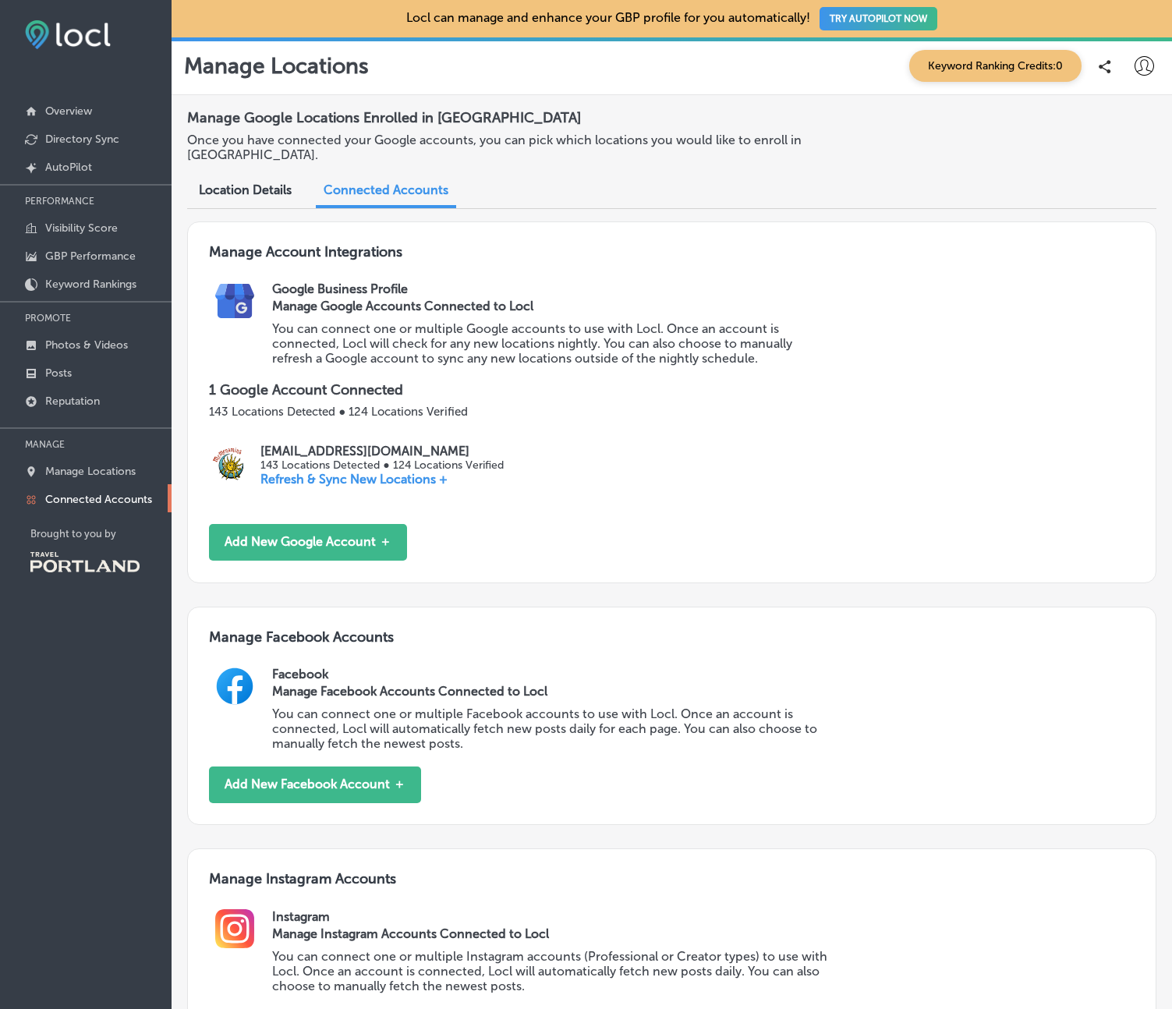
click at [237, 198] on div "Location Details" at bounding box center [245, 192] width 116 height 34
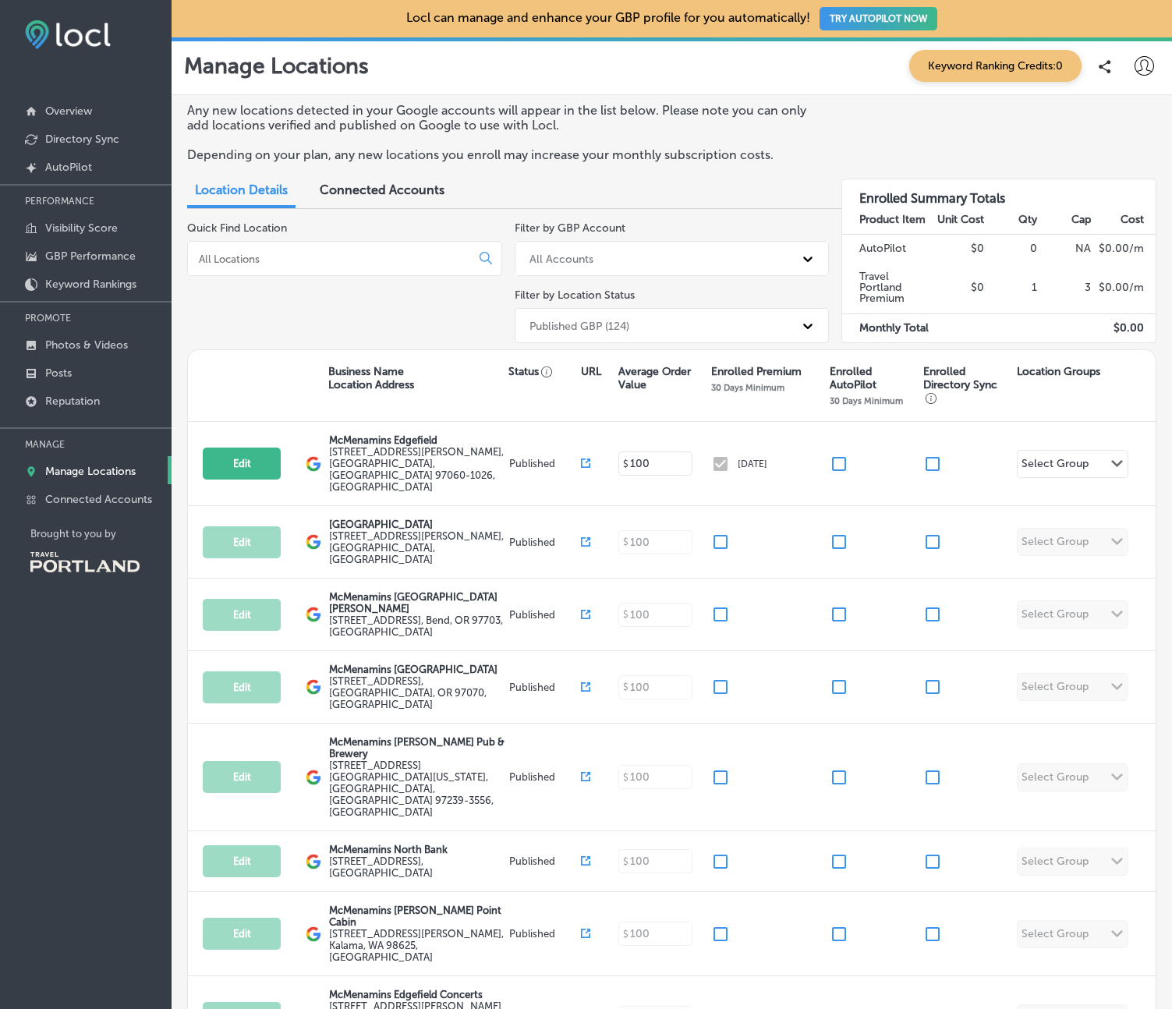
click at [355, 307] on div "Quick Find Location" at bounding box center [344, 285] width 315 height 128
click at [281, 335] on div "Quick Find Location" at bounding box center [344, 285] width 315 height 128
click at [635, 263] on div "All Accounts" at bounding box center [658, 259] width 273 height 26
click at [643, 320] on div "[EMAIL_ADDRESS][DOMAIN_NAME]" at bounding box center [671, 324] width 315 height 26
click at [571, 253] on div "[EMAIL_ADDRESS][DOMAIN_NAME]" at bounding box center [619, 258] width 180 height 13
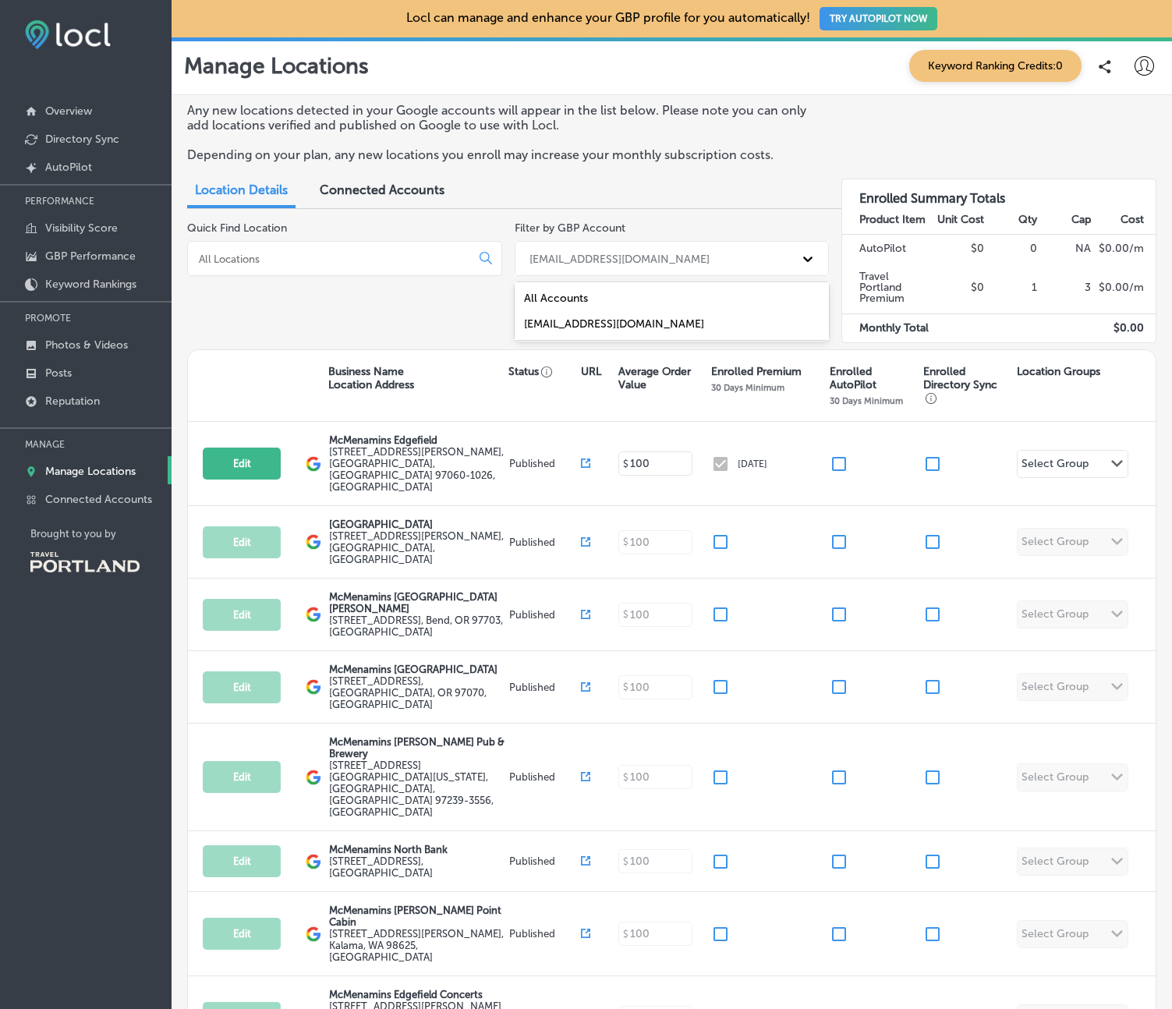
click at [572, 292] on div "All Accounts" at bounding box center [671, 298] width 315 height 26
click at [398, 299] on div "Quick Find Location" at bounding box center [344, 285] width 315 height 128
click at [647, 316] on div "Published GBP (124)" at bounding box center [658, 326] width 273 height 26
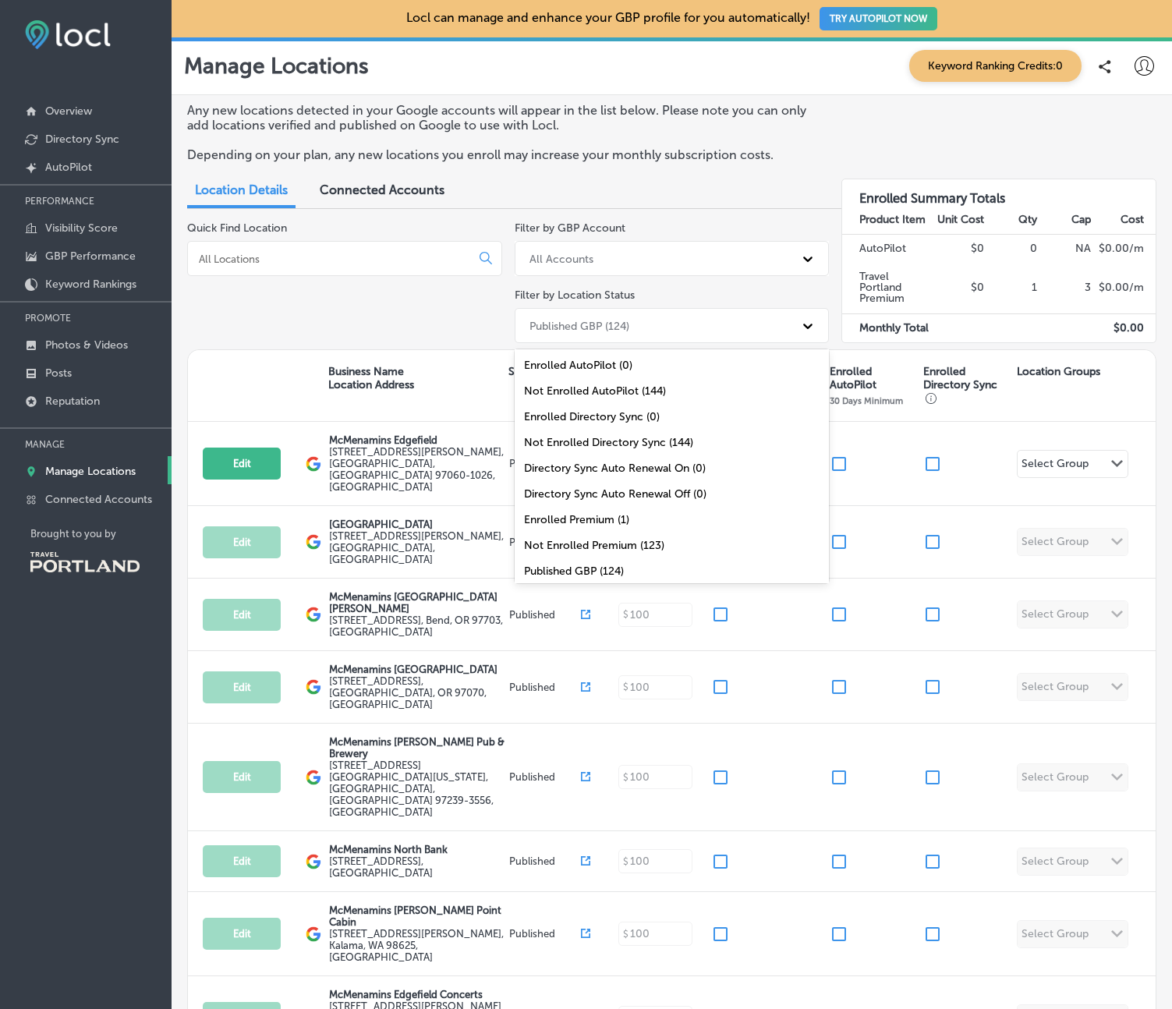
click at [412, 333] on div "Quick Find Location" at bounding box center [344, 285] width 315 height 128
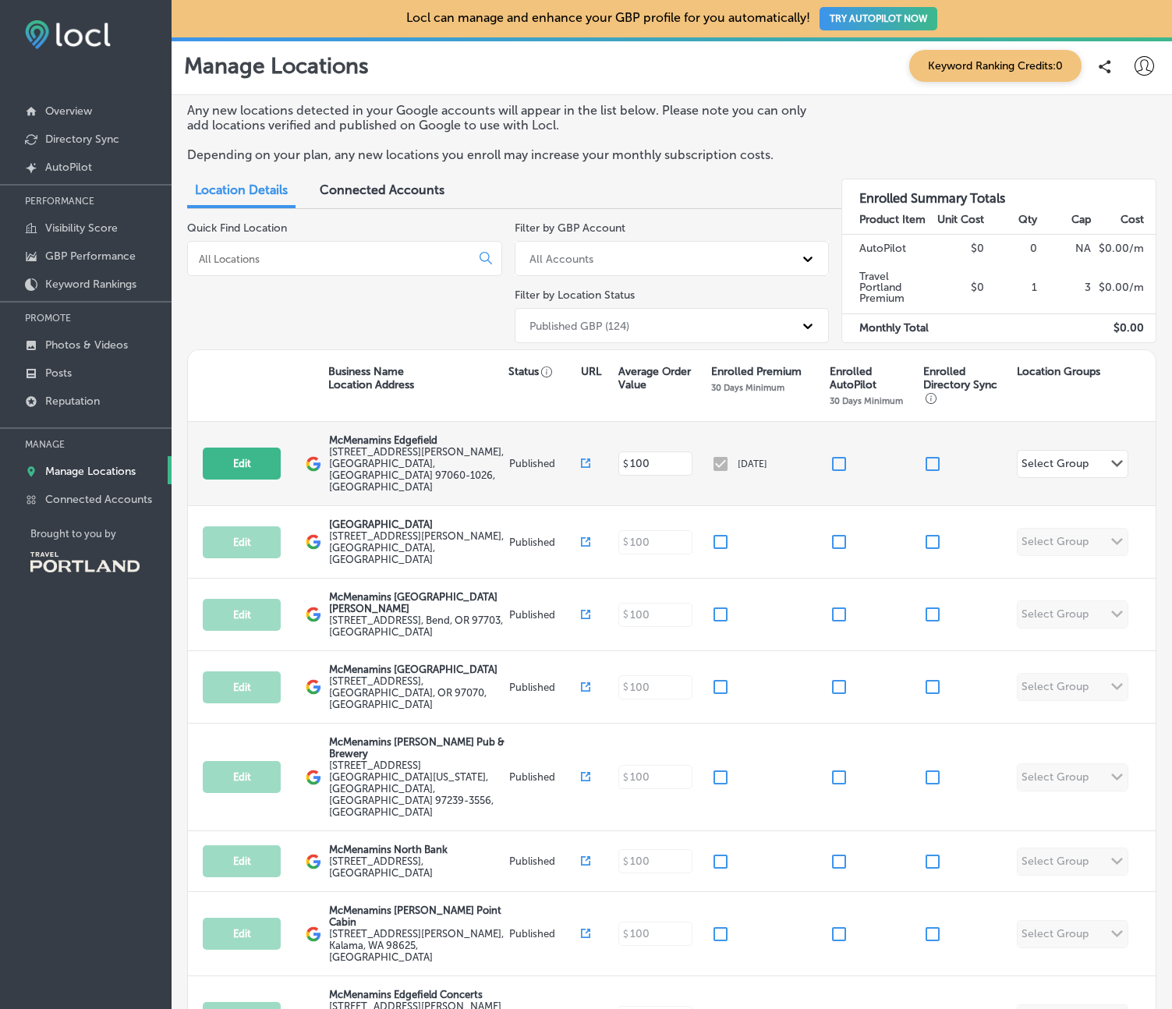
click at [726, 454] on div "[DATE]" at bounding box center [770, 463] width 118 height 19
click at [717, 454] on div "[DATE]" at bounding box center [770, 463] width 118 height 19
click at [248, 451] on button "Edit" at bounding box center [242, 463] width 78 height 32
select select "US"
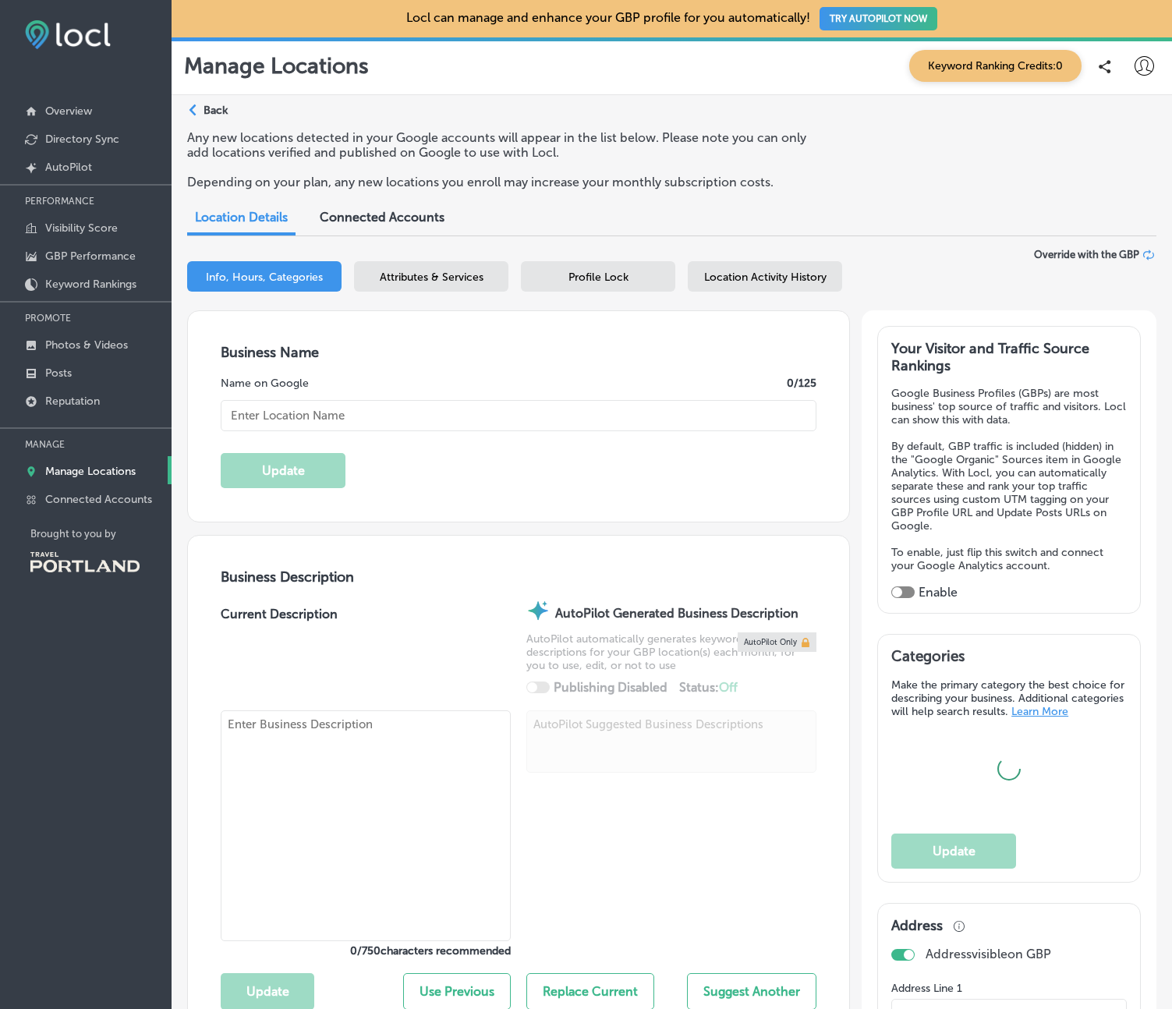
type input "McMenamins Edgefield"
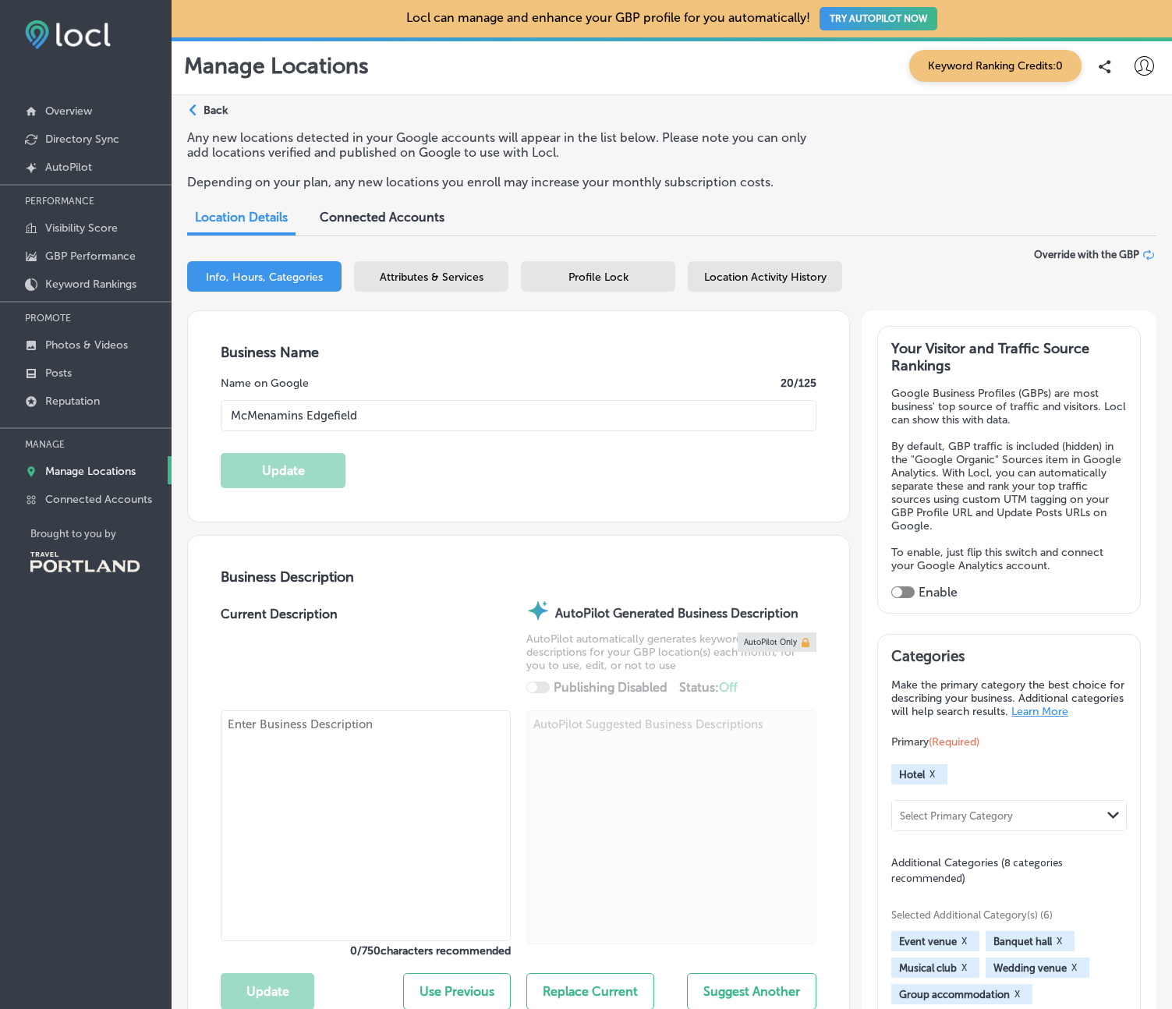
type input "[STREET_ADDRESS][PERSON_NAME]"
type input "Troutdale"
type input "97060-1026"
type input "US"
type input "https://www.mcmenamins.com/edgefield?utm_source=Google Maps&utm_medium=Website …"
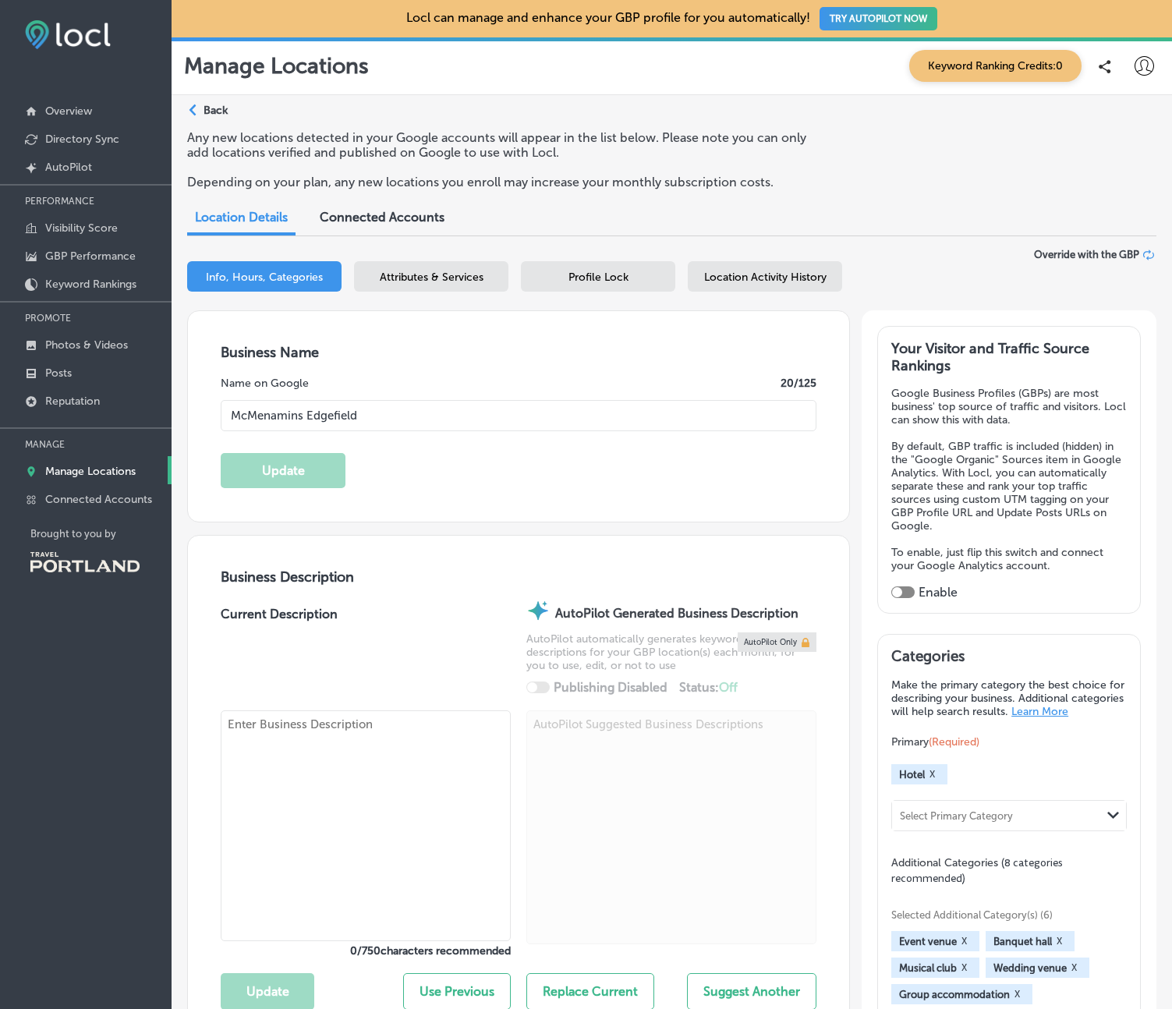
type input "+1 503 669 8610"
select select "US"
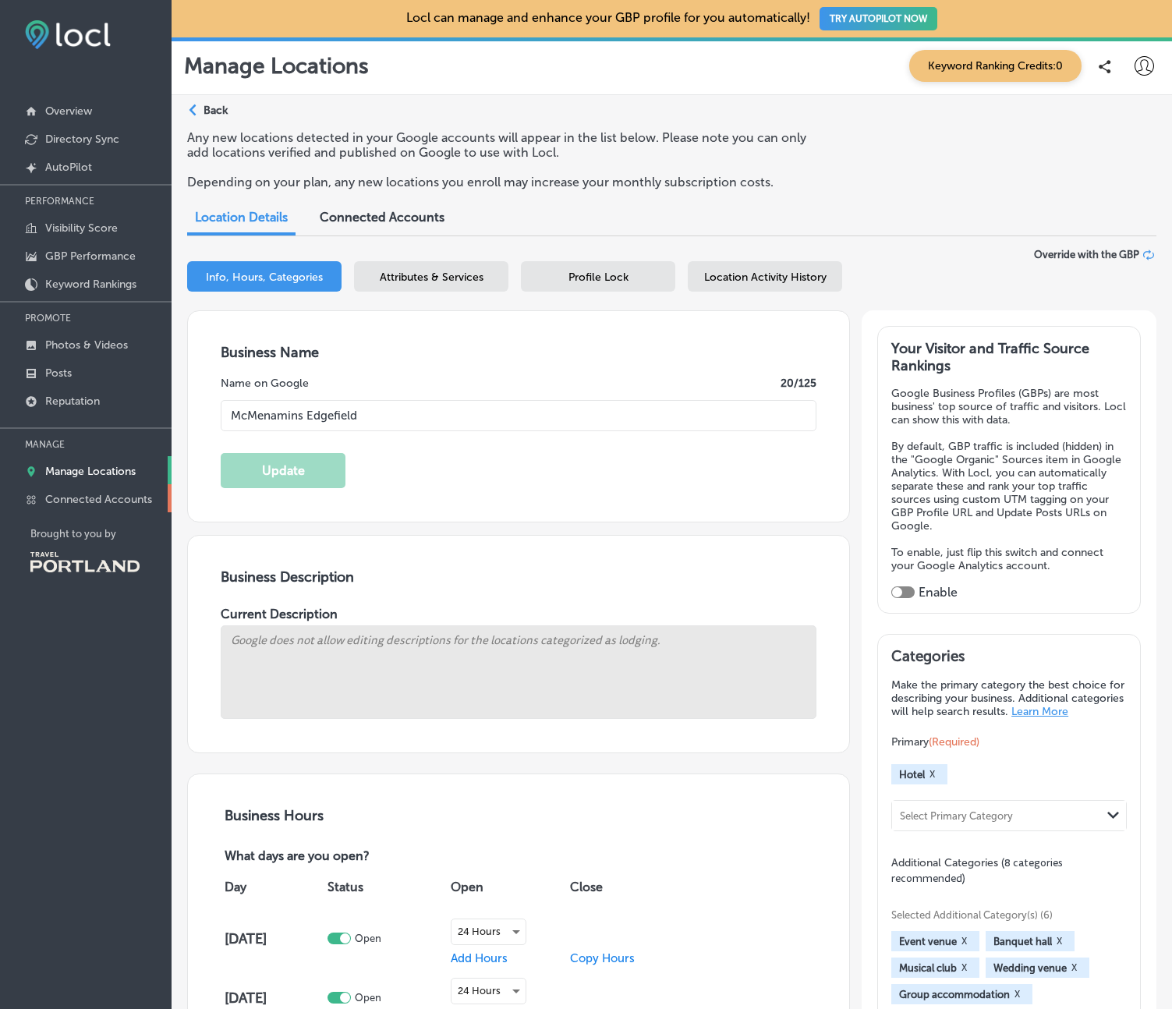
click at [85, 499] on p "Connected Accounts" at bounding box center [98, 499] width 107 height 13
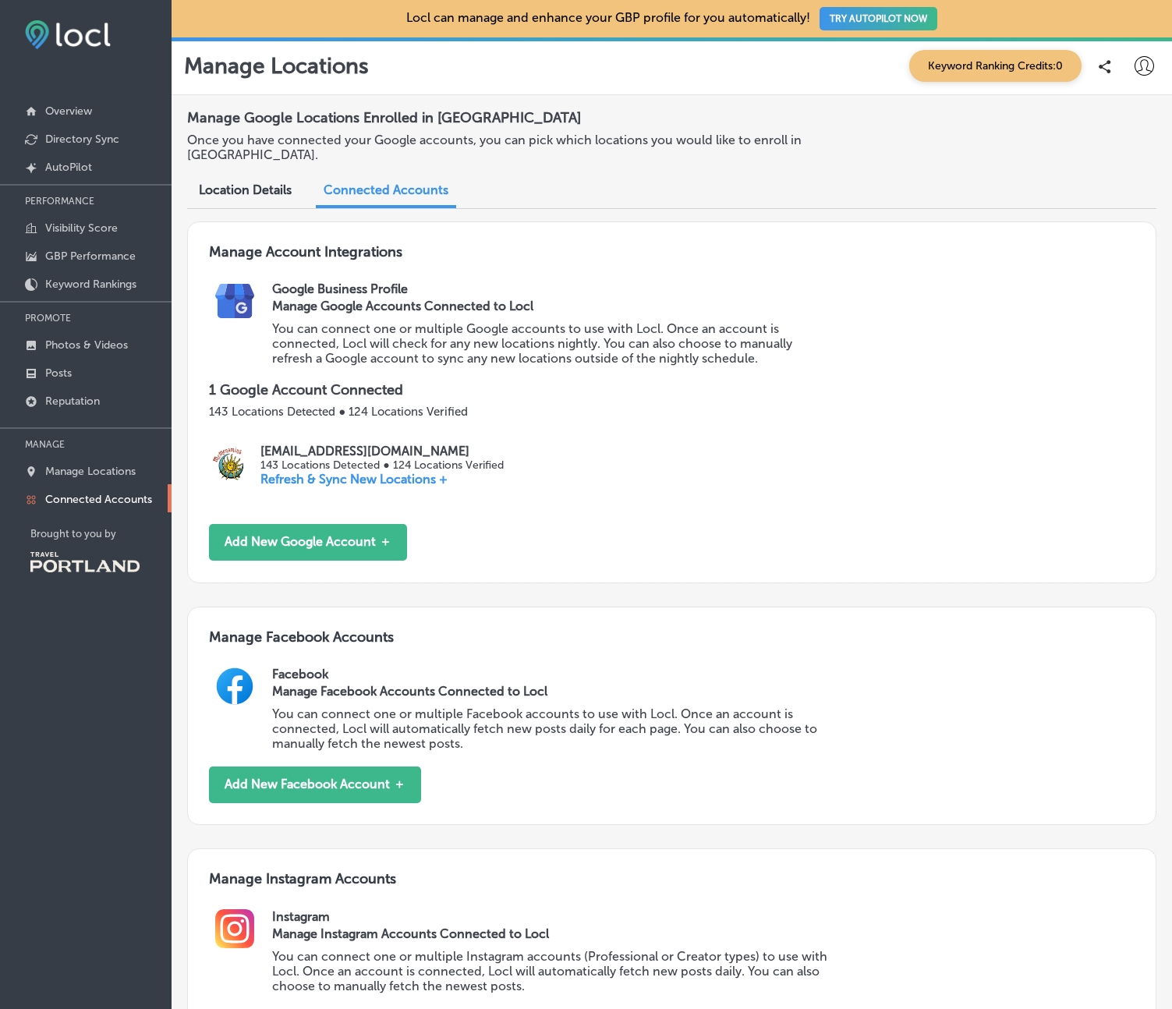
click at [592, 480] on div "hipstermcmenamins@gmail.com 143 Locations Detected ● 124 Locations Verified Ref…" at bounding box center [671, 465] width 925 height 43
click at [385, 542] on button "Add New Google Account ＋" at bounding box center [308, 542] width 198 height 37
click at [96, 467] on p "Manage Locations" at bounding box center [90, 471] width 90 height 13
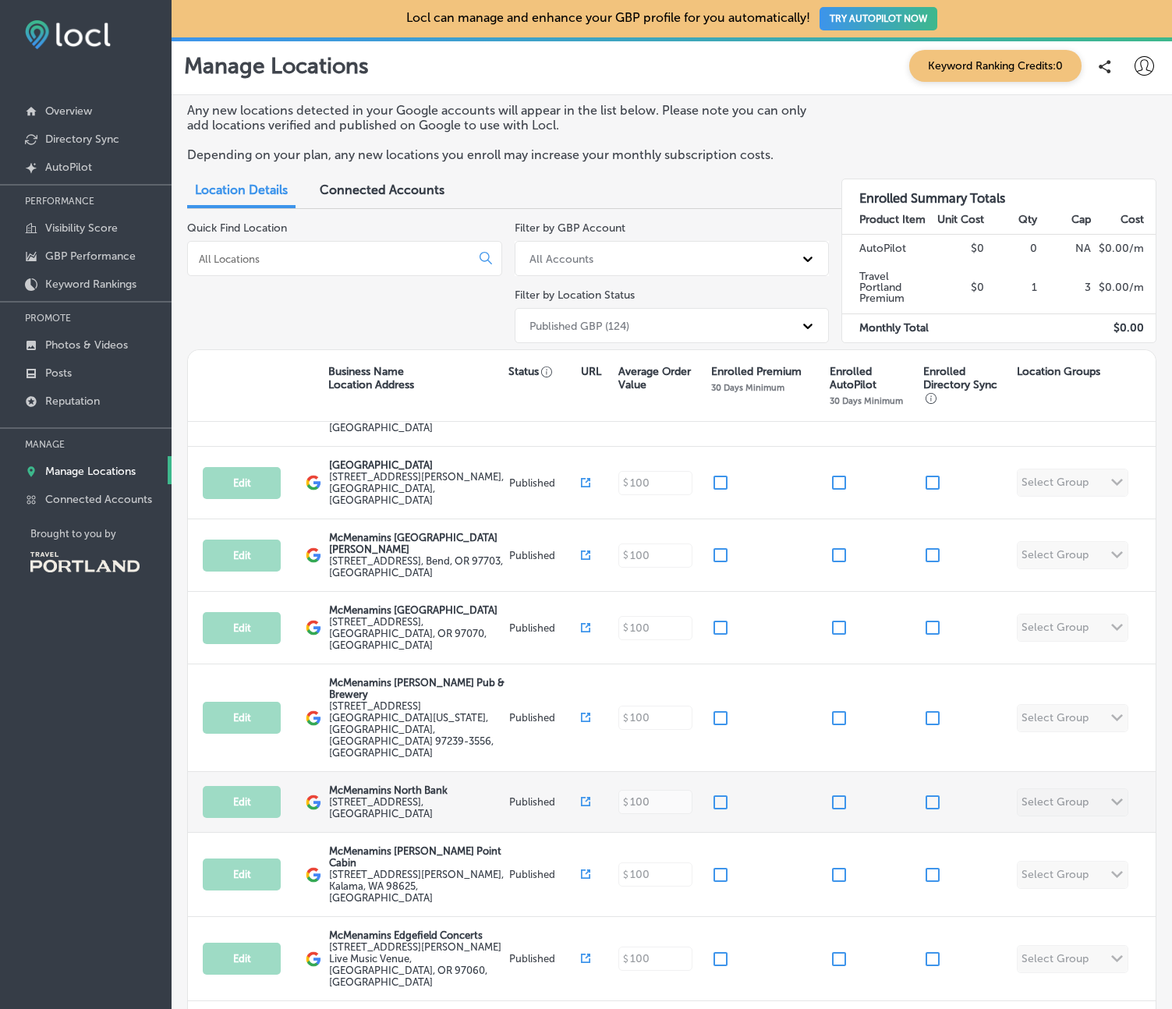
scroll to position [60, 0]
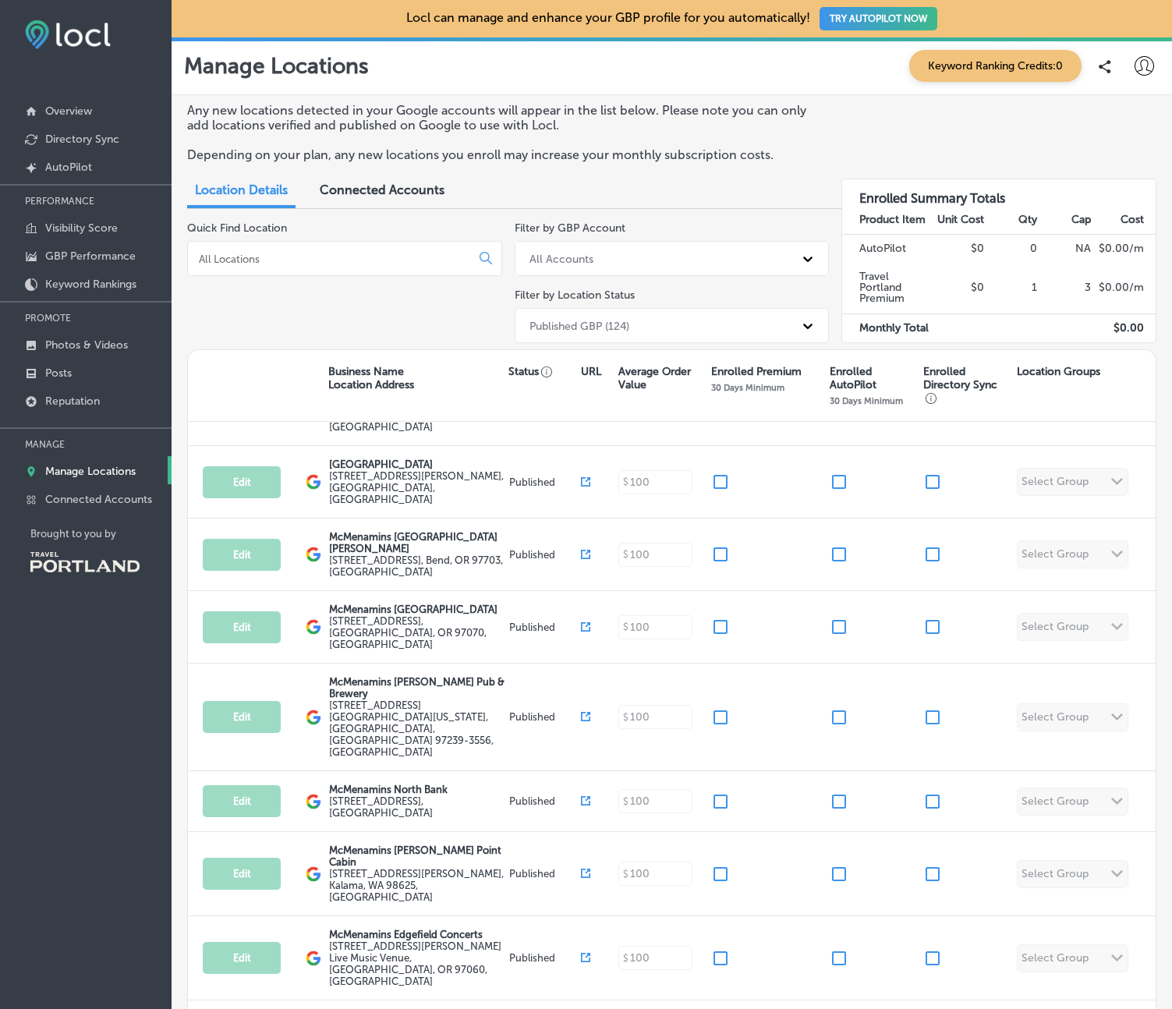
click at [415, 302] on div "Quick Find Location" at bounding box center [344, 285] width 315 height 128
click at [407, 263] on input at bounding box center [332, 259] width 270 height 14
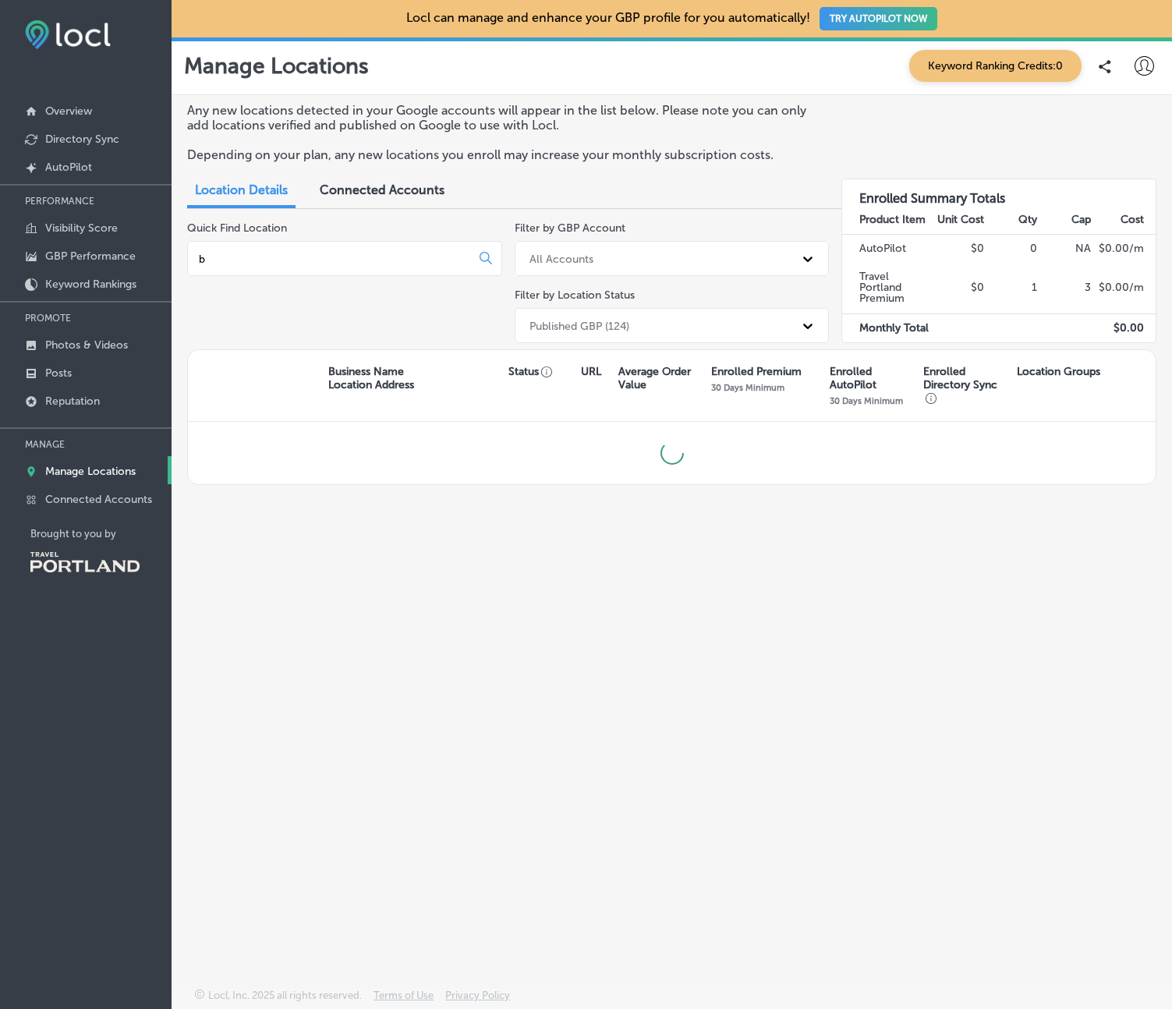
scroll to position [0, 0]
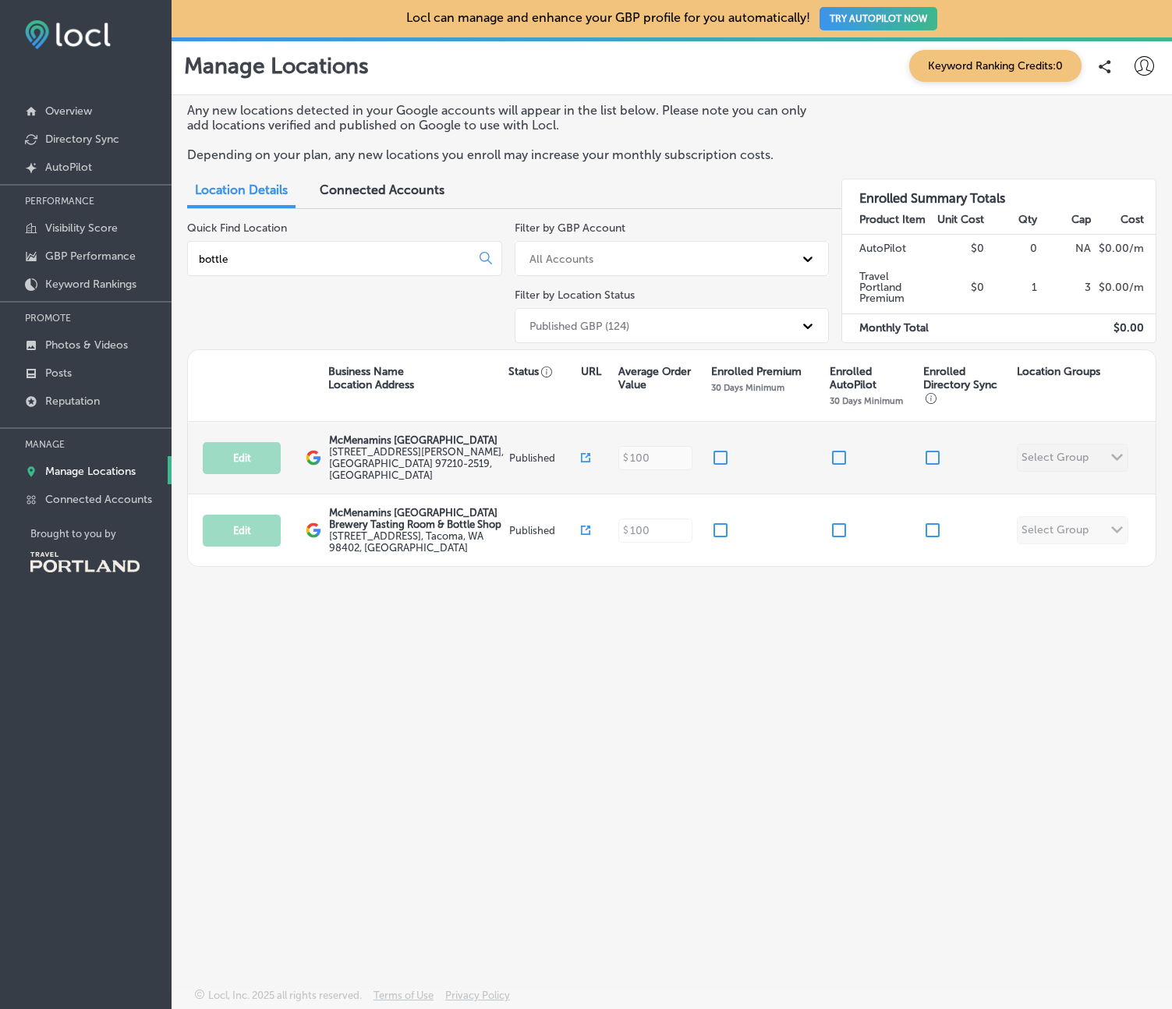
type input "bottle"
click at [367, 451] on label "[STREET_ADDRESS][PERSON_NAME]" at bounding box center [417, 463] width 176 height 35
click at [1077, 453] on div "Edit This location is not published yet. McMenamins [GEOGRAPHIC_DATA] [STREET_A…" at bounding box center [671, 458] width 967 height 72
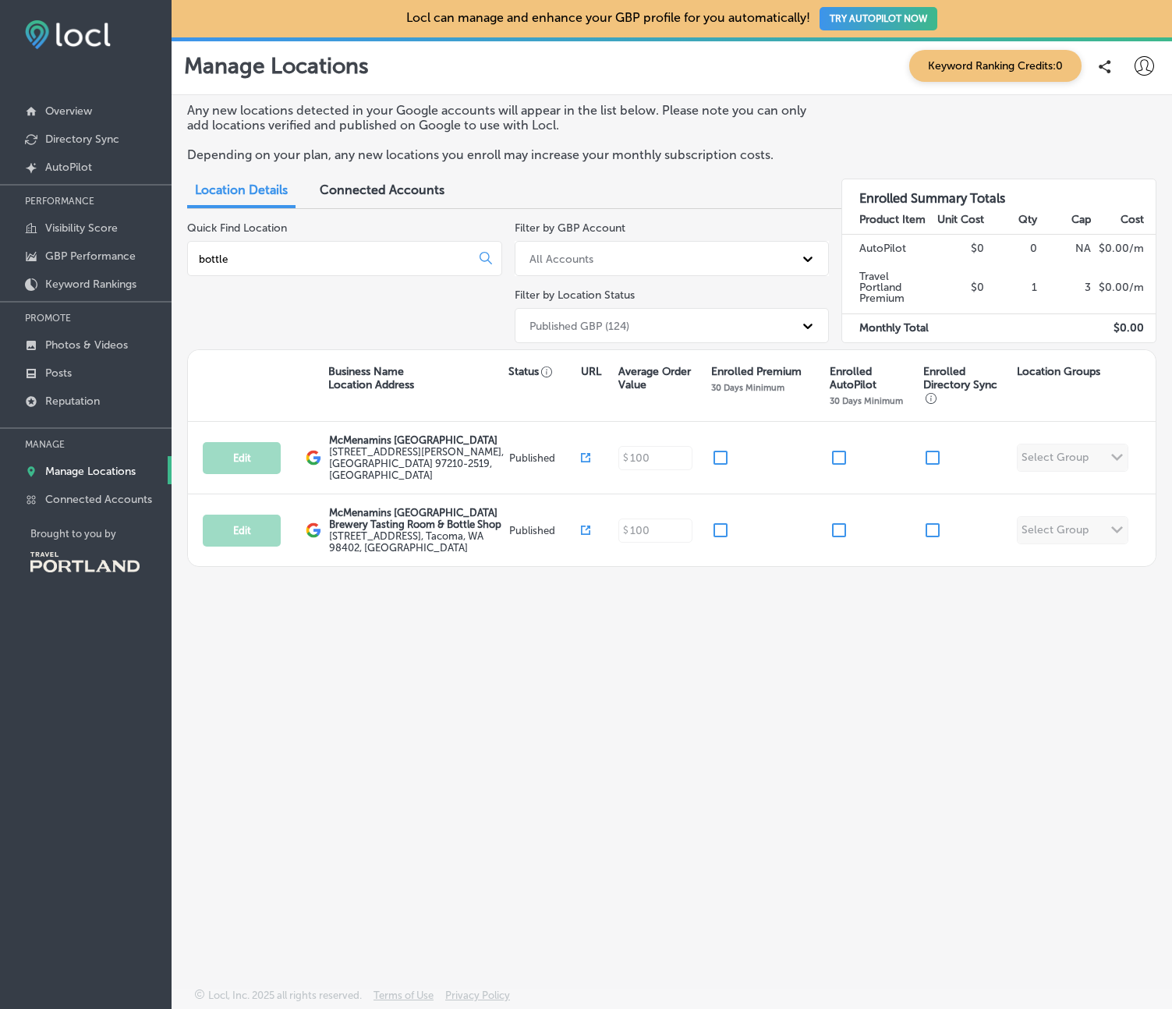
drag, startPoint x: 1020, startPoint y: 759, endPoint x: 254, endPoint y: 561, distance: 791.4
click at [1019, 759] on div "Any new locations detected in your Google accounts will appear in the list belo…" at bounding box center [671, 504] width 1000 height 819
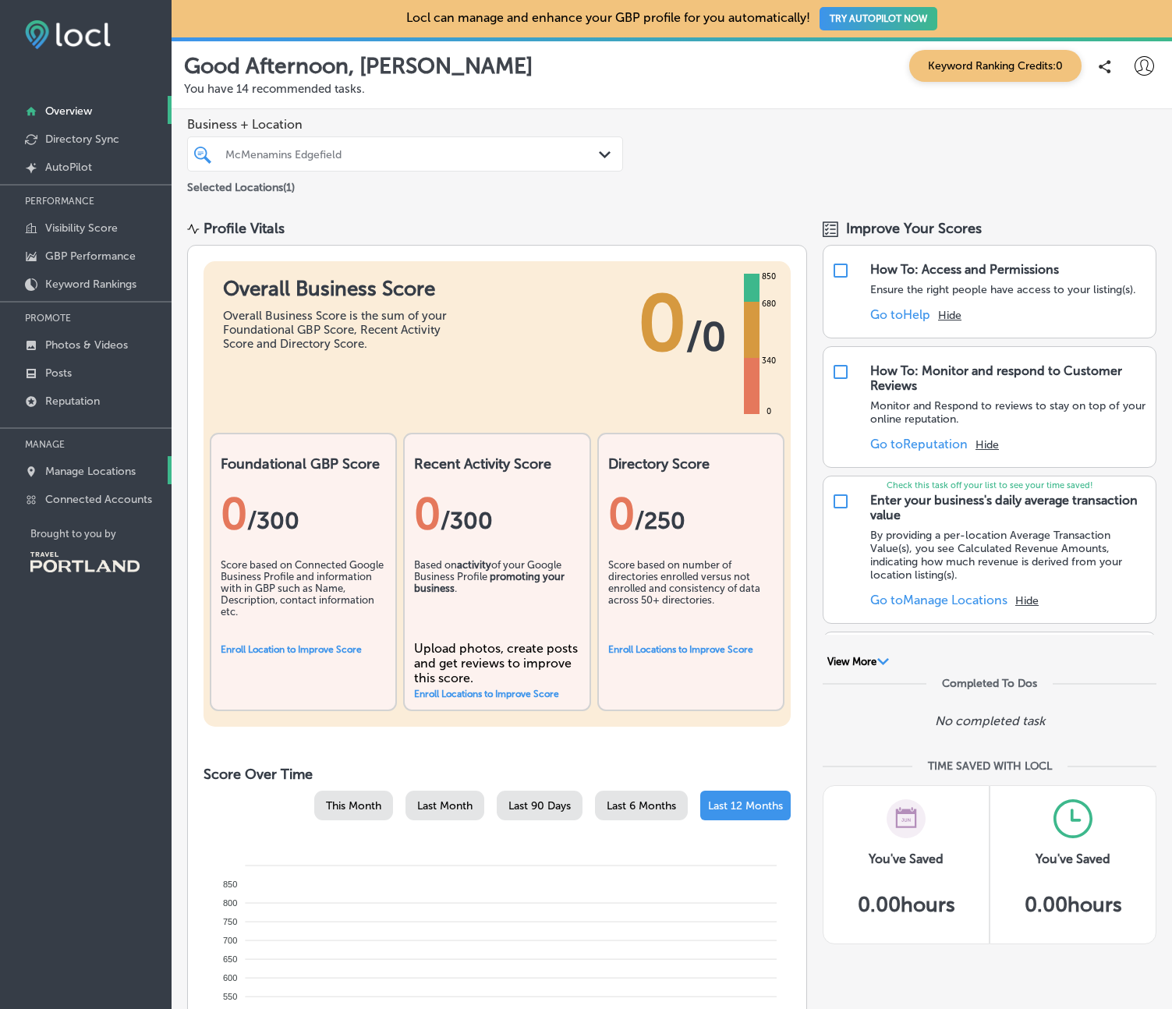
click at [130, 472] on p "Manage Locations" at bounding box center [90, 471] width 90 height 13
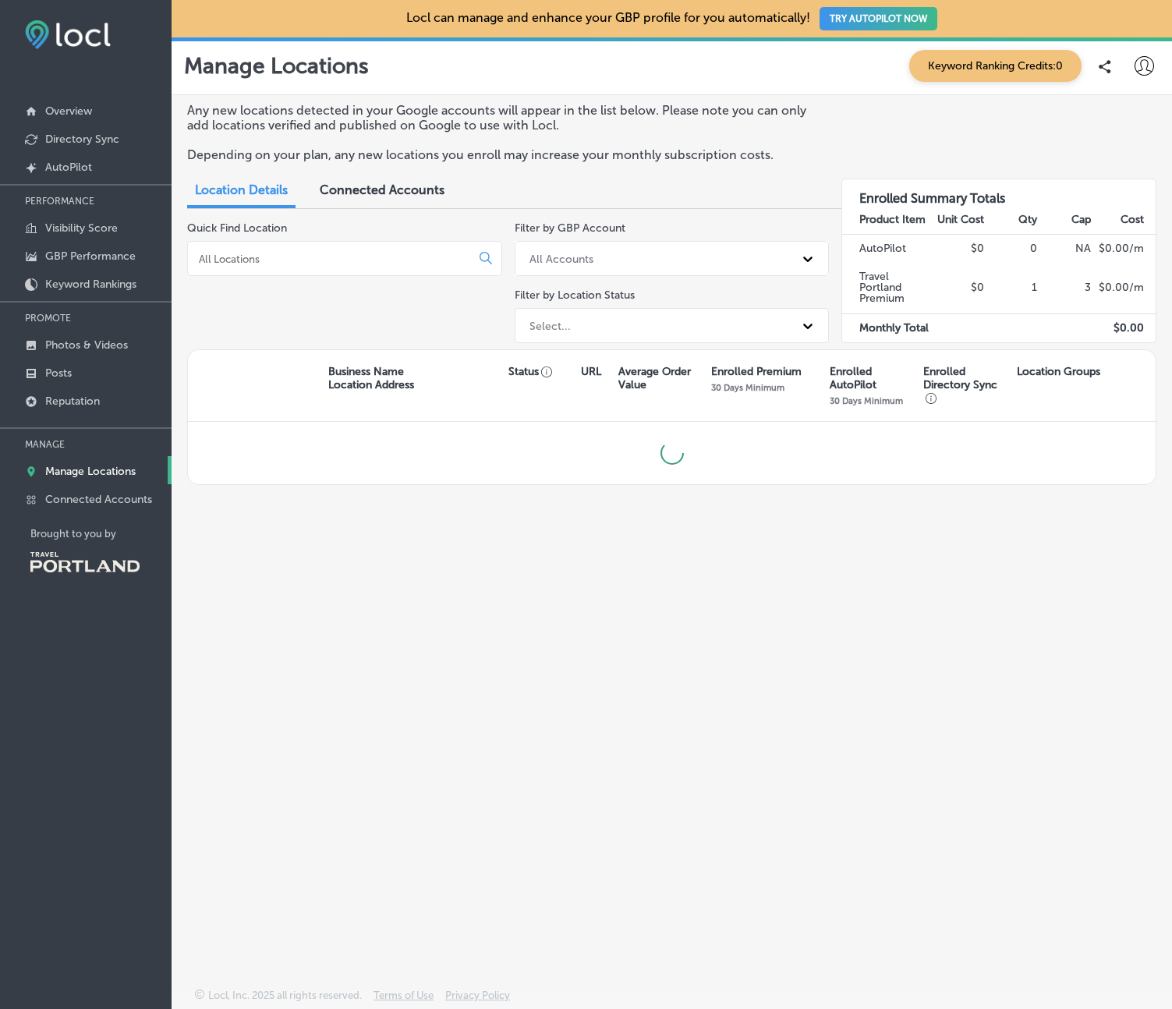
click at [114, 472] on p "Manage Locations" at bounding box center [90, 471] width 90 height 13
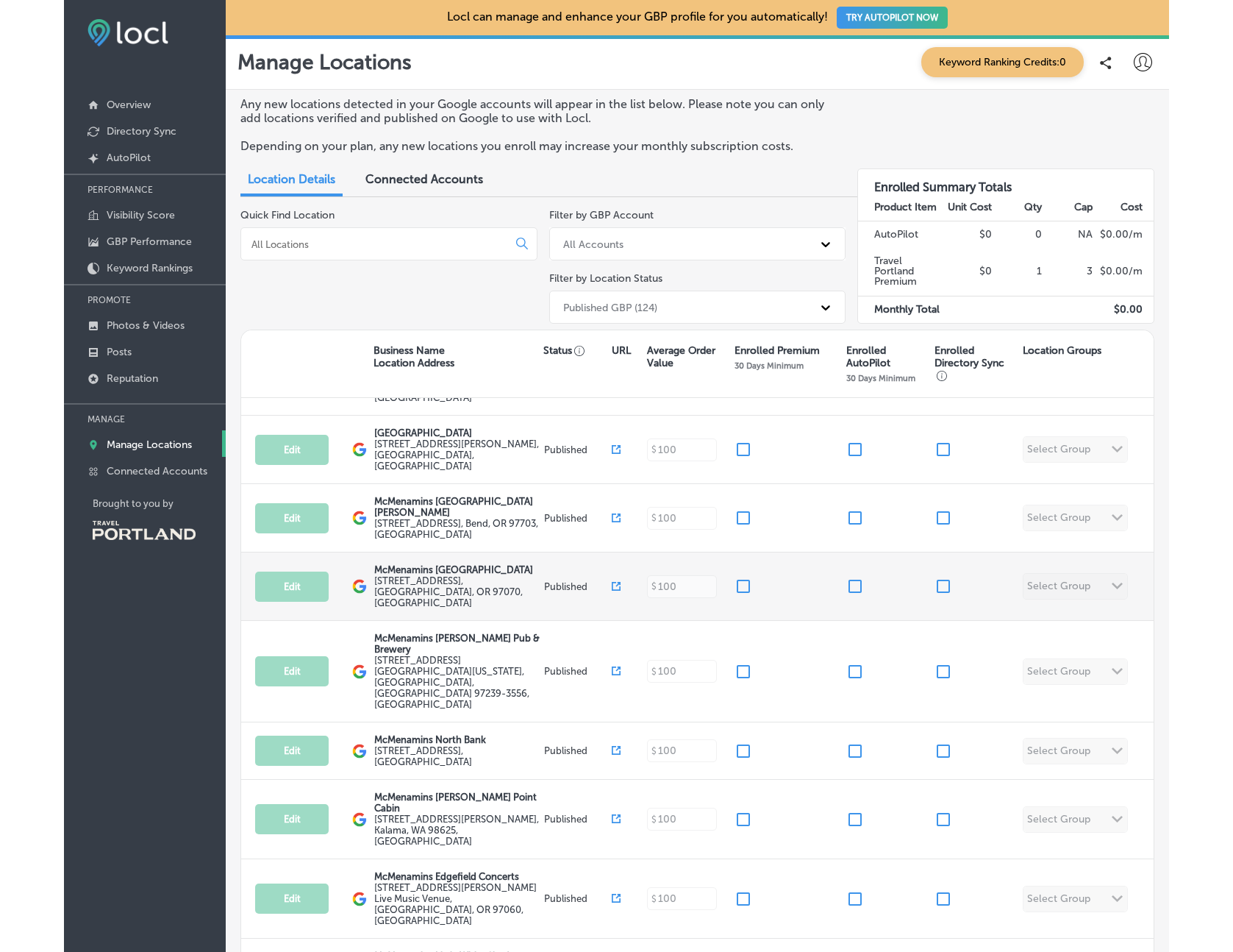
scroll to position [61, 0]
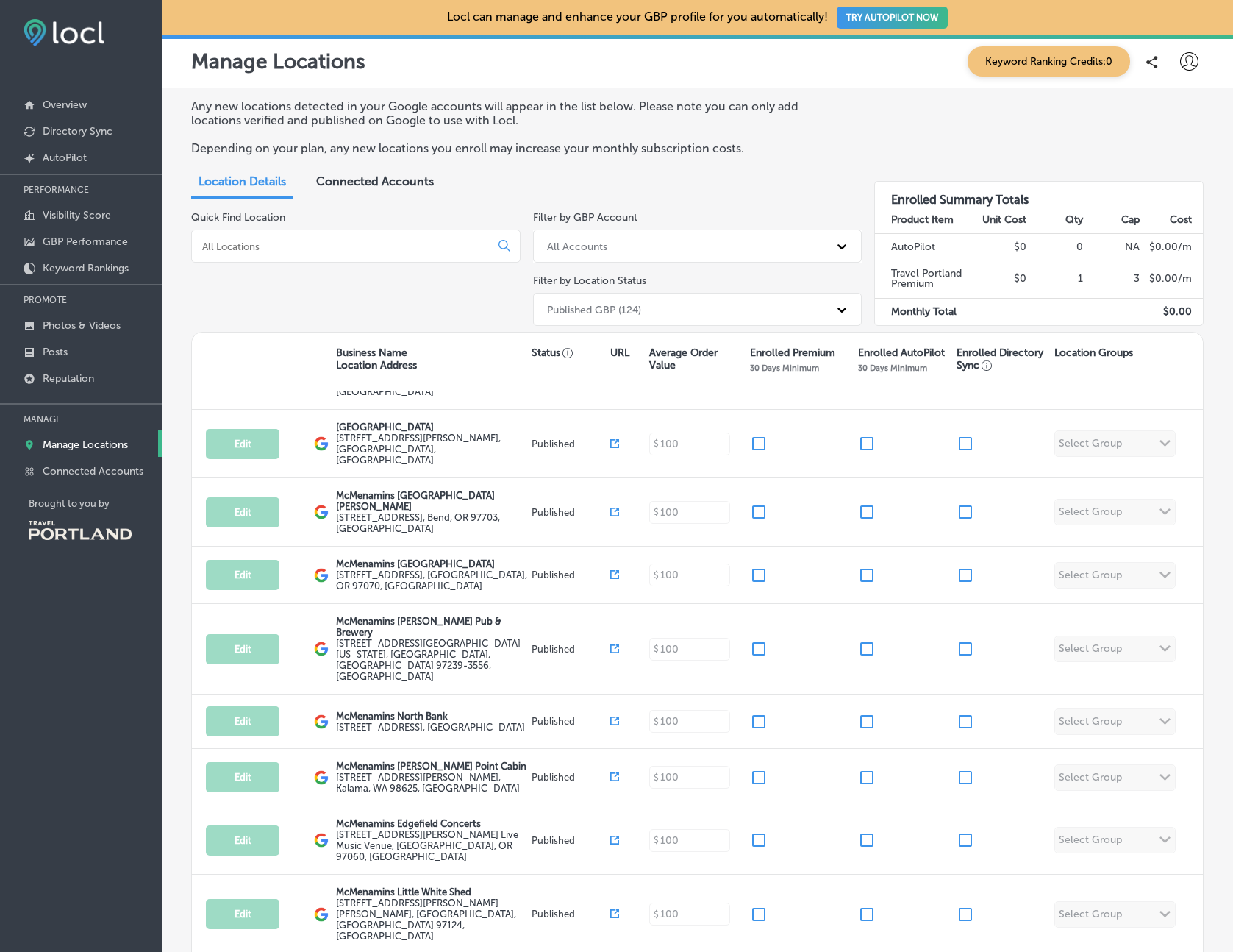
click at [1105, 63] on icon at bounding box center [1189, 60] width 18 height 18
click at [1105, 107] on p "My Account" at bounding box center [1169, 114] width 66 height 18
select select "US"
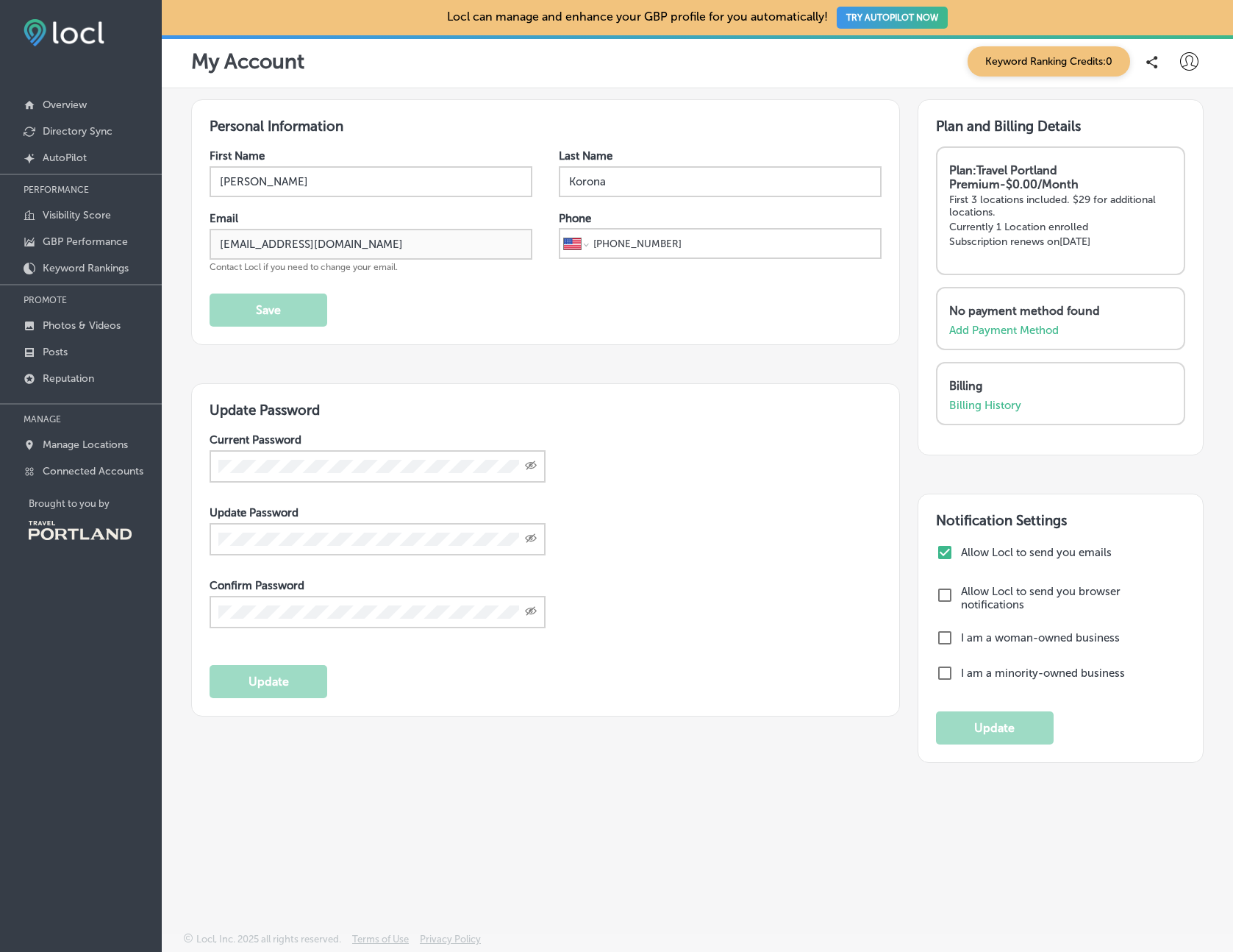
click at [775, 859] on div "Personal Information First Name Matt Last Name Korona Email webmaster@mcmenamin…" at bounding box center [697, 476] width 1072 height 775
click at [695, 843] on div "Personal Information First Name Matt Last Name Korona Email webmaster@mcmenamin…" at bounding box center [697, 476] width 1072 height 775
click at [84, 217] on p "Visibility Score" at bounding box center [76, 214] width 68 height 12
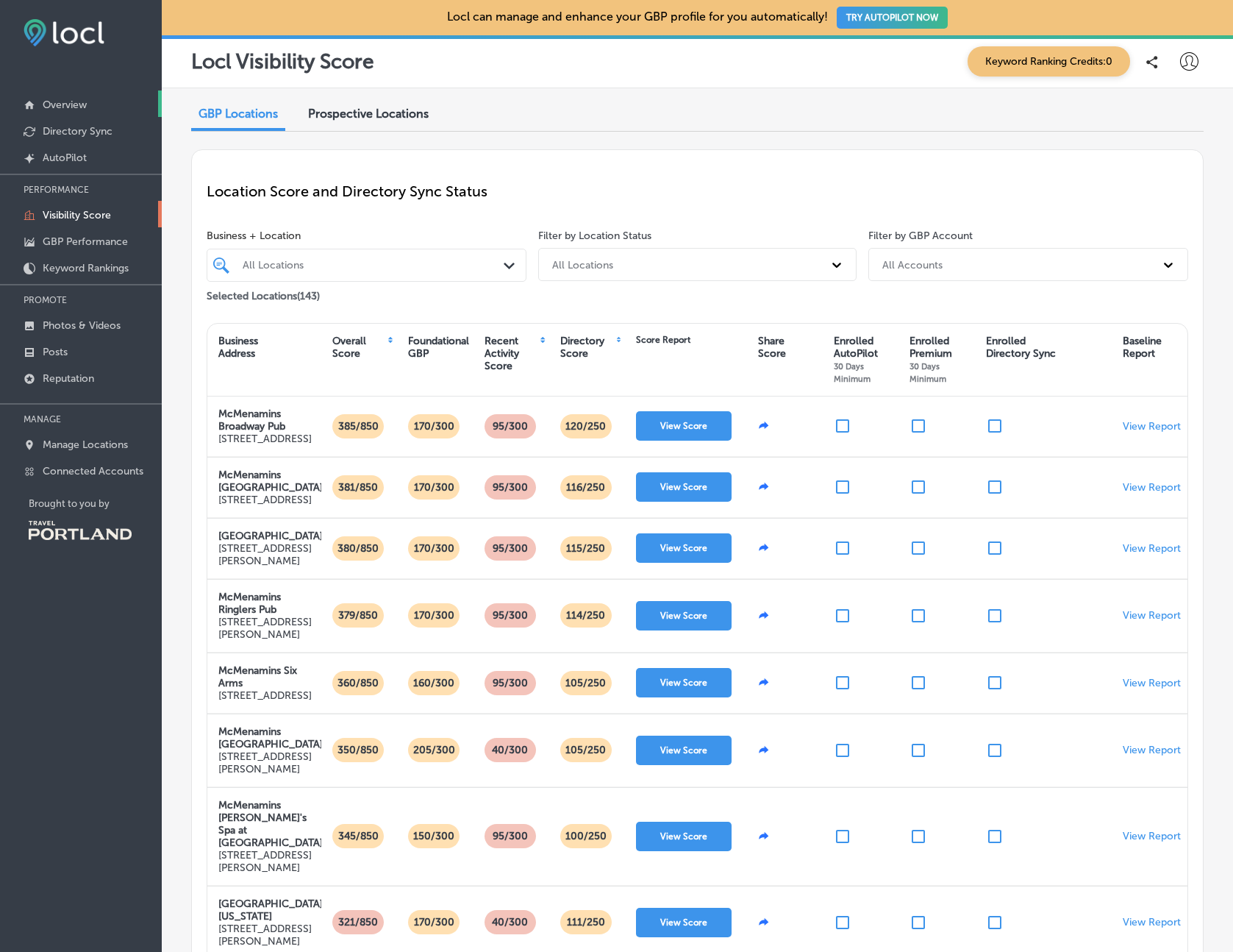
click at [57, 106] on p "Overview" at bounding box center [64, 104] width 44 height 12
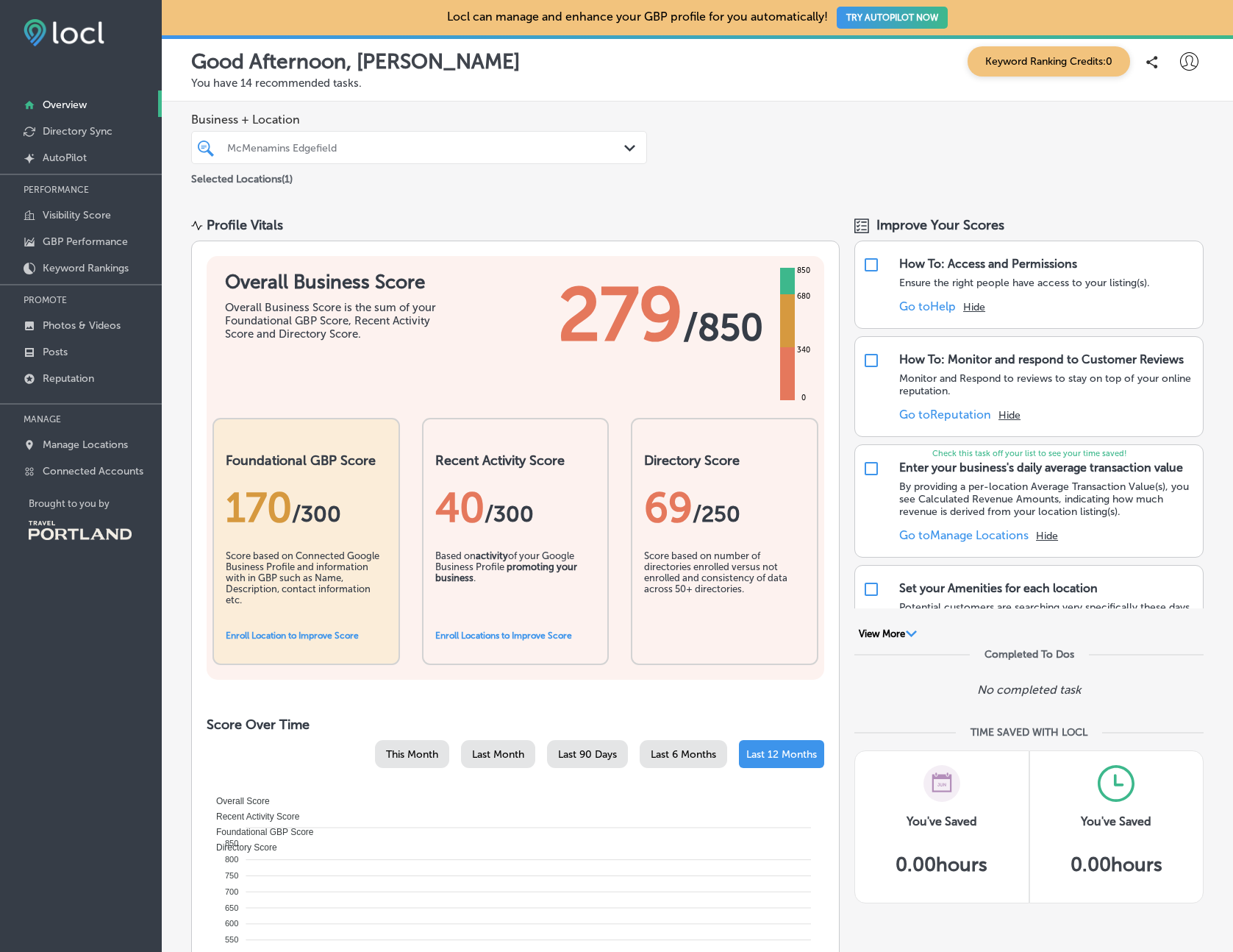
click at [301, 159] on div "McMenamins Edgefield Path Created with Sketch." at bounding box center [419, 147] width 456 height 33
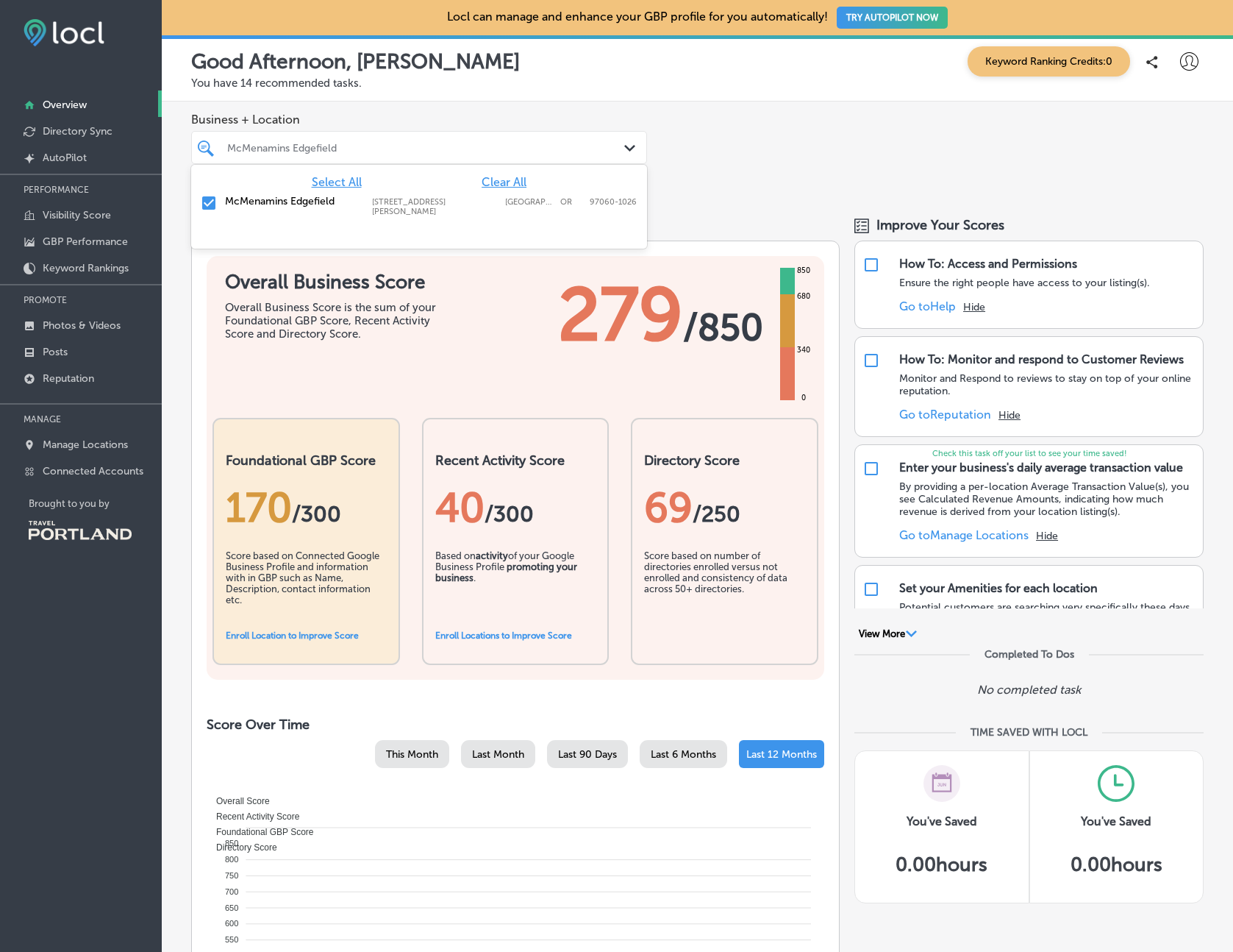
click at [512, 184] on span "Clear All" at bounding box center [505, 182] width 45 height 14
click at [765, 158] on div "Business + Location option 2126 SW Halsey St focused, 2 of 2. 2 results availab…" at bounding box center [697, 150] width 1072 height 97
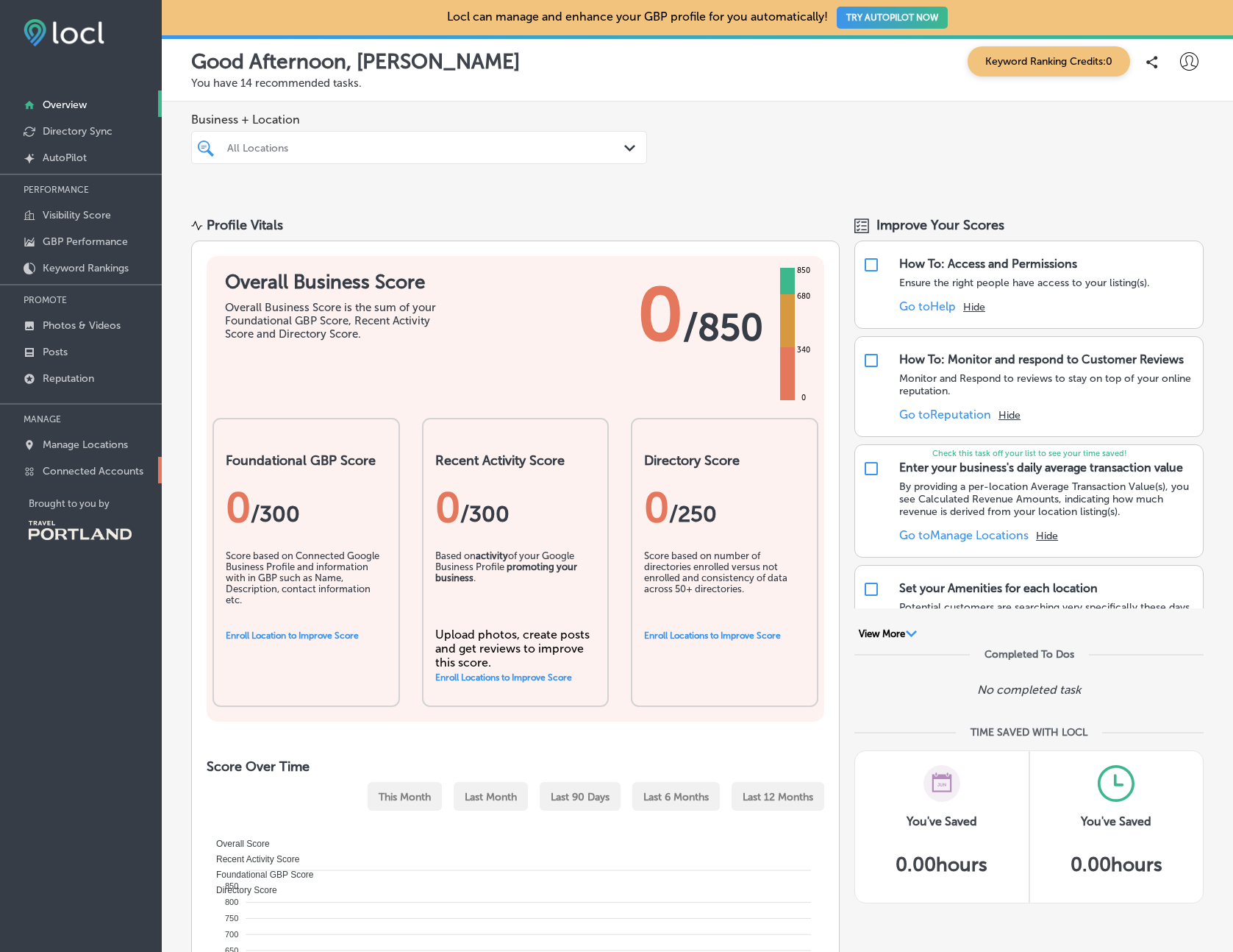
click at [72, 469] on p "Connected Accounts" at bounding box center [92, 471] width 101 height 12
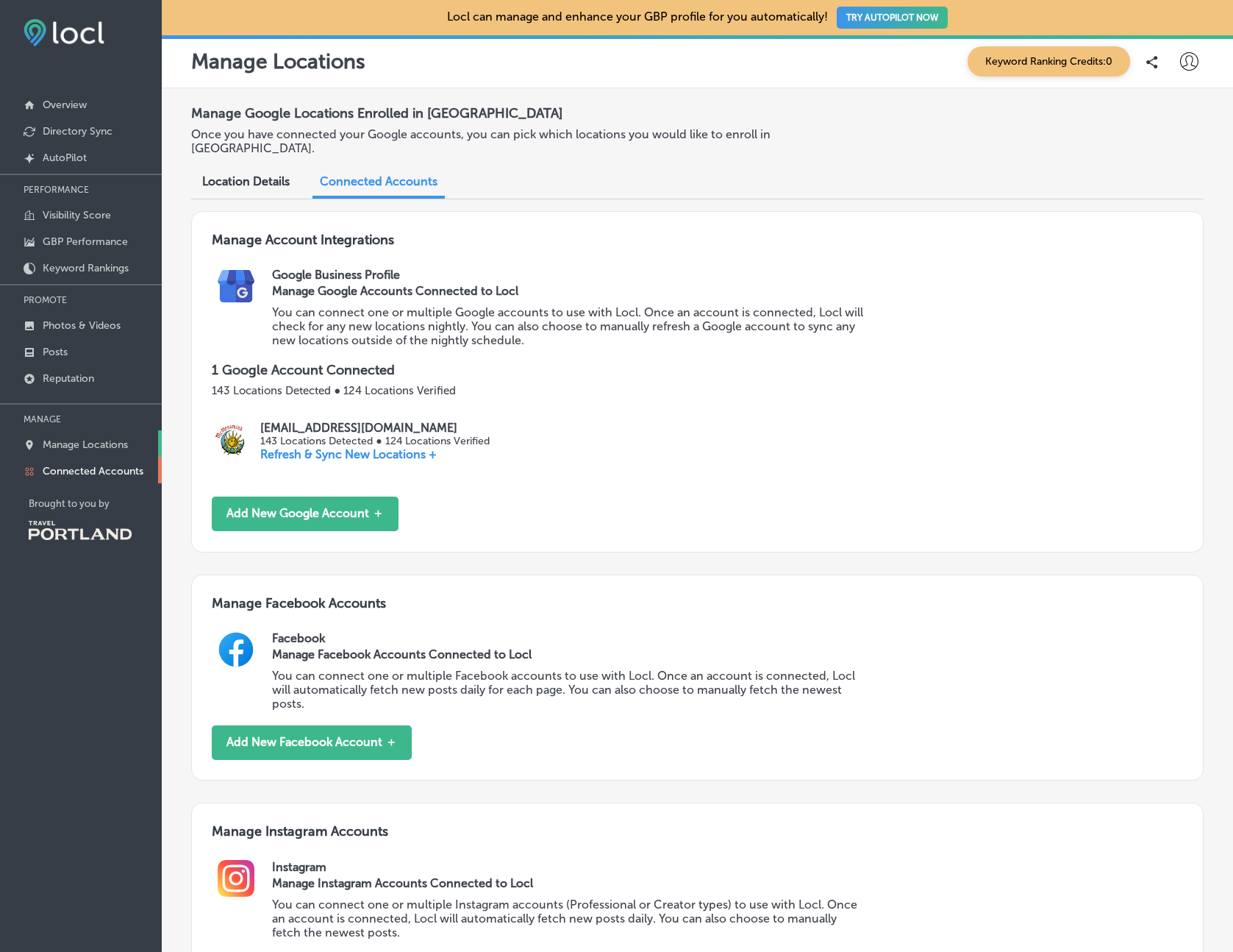
click at [69, 443] on p "Manage Locations" at bounding box center [85, 444] width 85 height 12
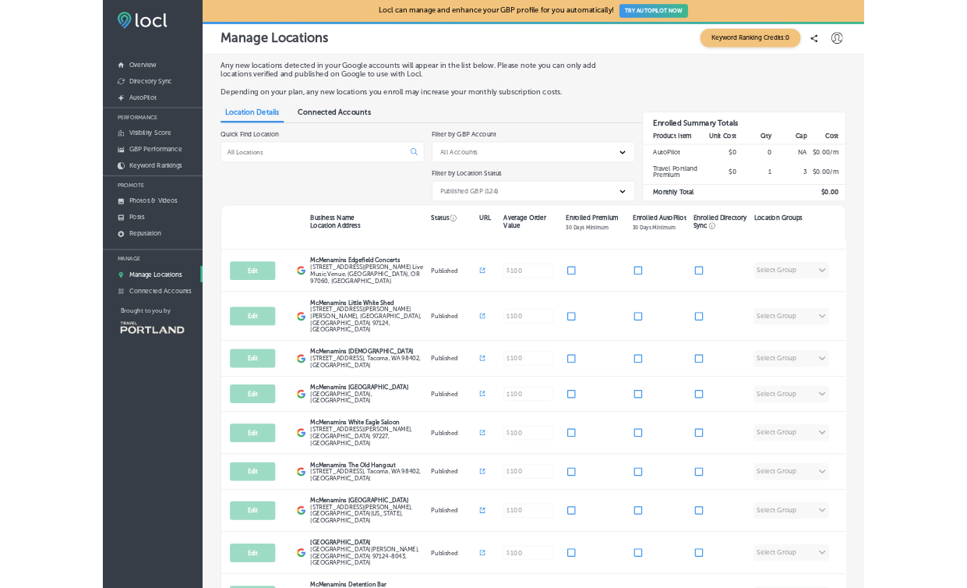
scroll to position [491, 0]
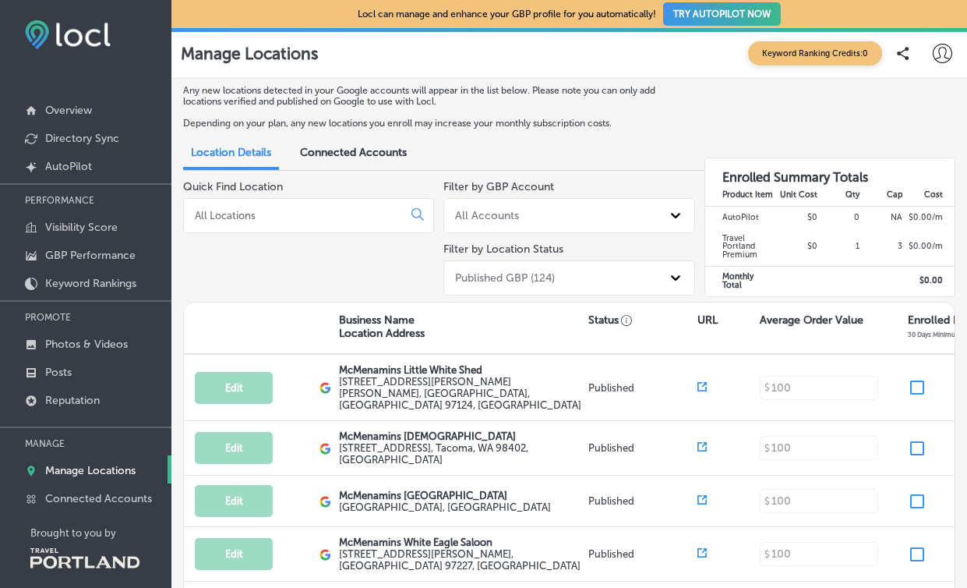
click at [473, 72] on div "Manage Locations Keyword Ranking Credits: 0" at bounding box center [569, 53] width 796 height 51
click at [490, 59] on div "Manage Locations Keyword Ranking Credits: 0" at bounding box center [569, 52] width 777 height 31
click at [599, 132] on div "Any new locations detected in your Google accounts will appear in the list belo…" at bounding box center [569, 111] width 773 height 53
click at [236, 9] on div "Locl can manage and enhance your GBP profile for you automatically! TRY AUTOPIL…" at bounding box center [569, 14] width 796 height 28
click at [236, 19] on div "Locl can manage and enhance your GBP profile for you automatically! TRY AUTOPIL…" at bounding box center [569, 14] width 796 height 28
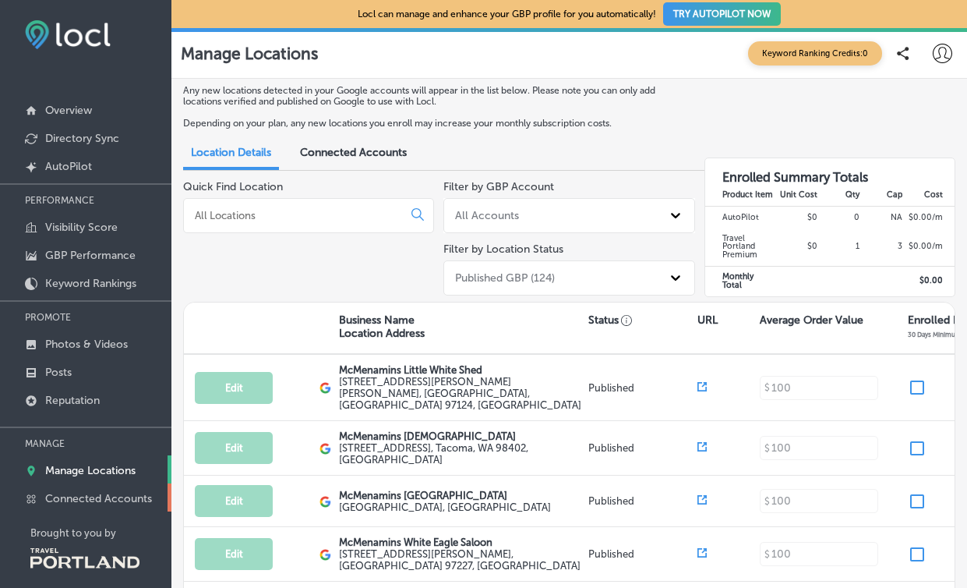
scroll to position [11, 0]
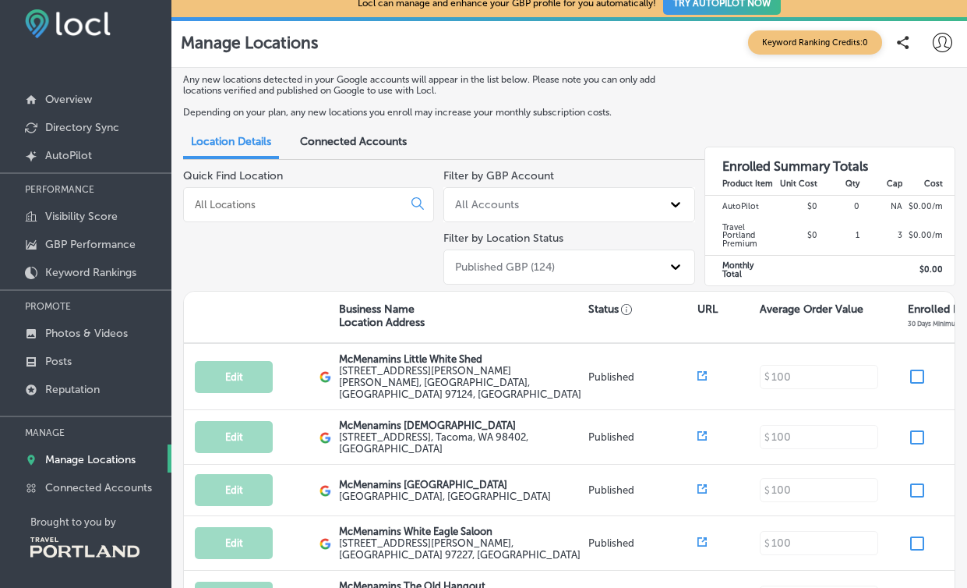
click at [108, 547] on img at bounding box center [84, 547] width 109 height 20
click at [943, 44] on icon at bounding box center [942, 42] width 19 height 19
click at [778, 95] on div at bounding box center [483, 294] width 967 height 588
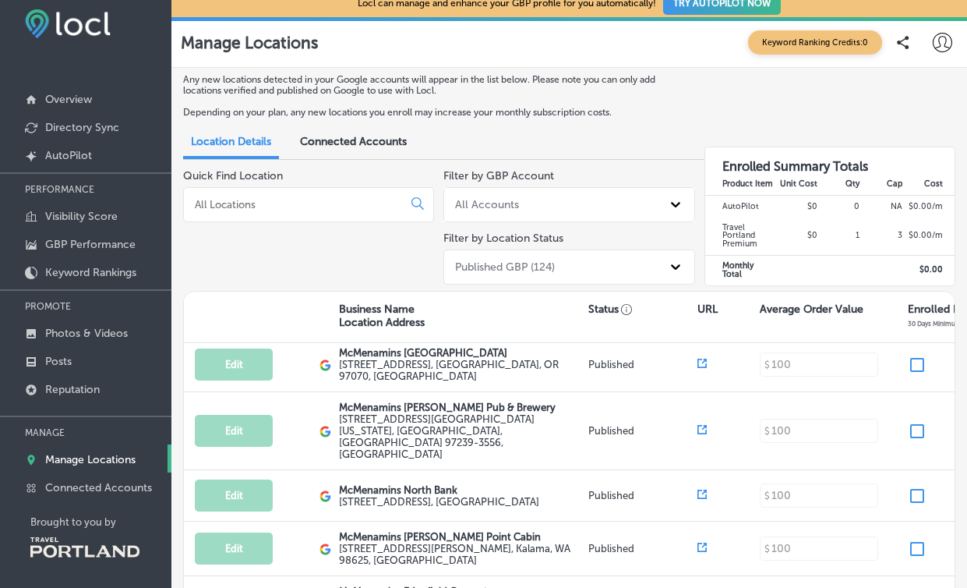
scroll to position [0, 0]
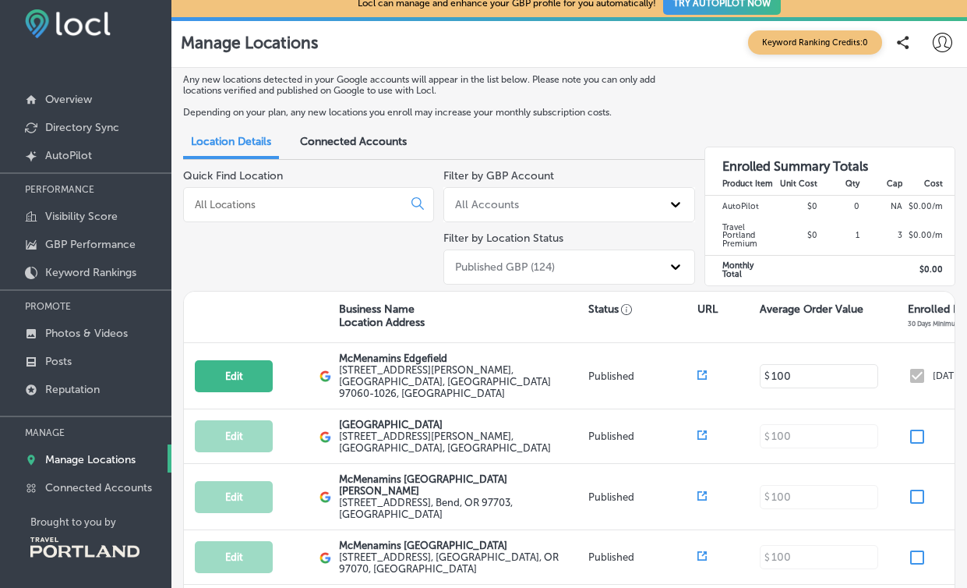
click at [646, 276] on div "Published GBP (124)" at bounding box center [555, 267] width 212 height 23
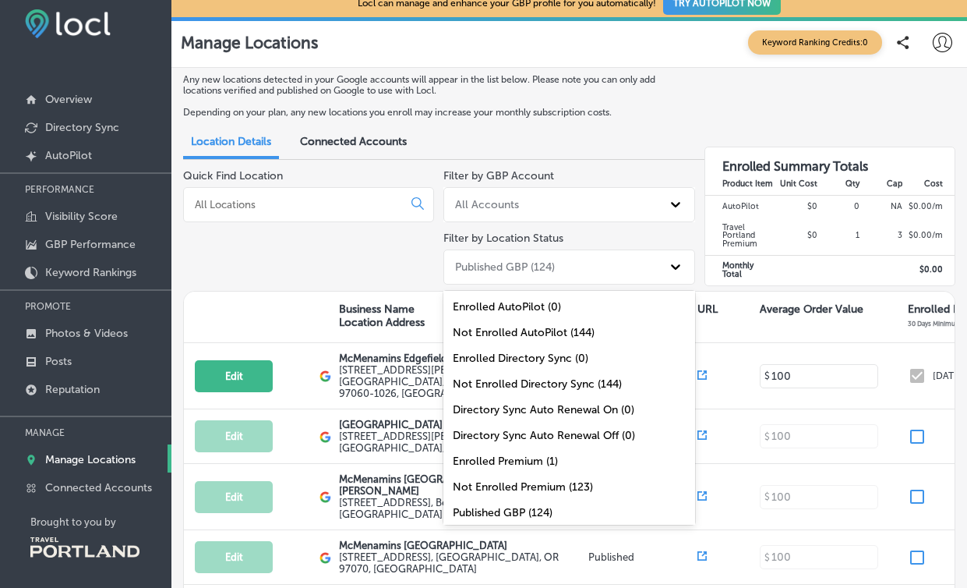
click at [369, 226] on div "Quick Find Location" at bounding box center [308, 230] width 251 height 122
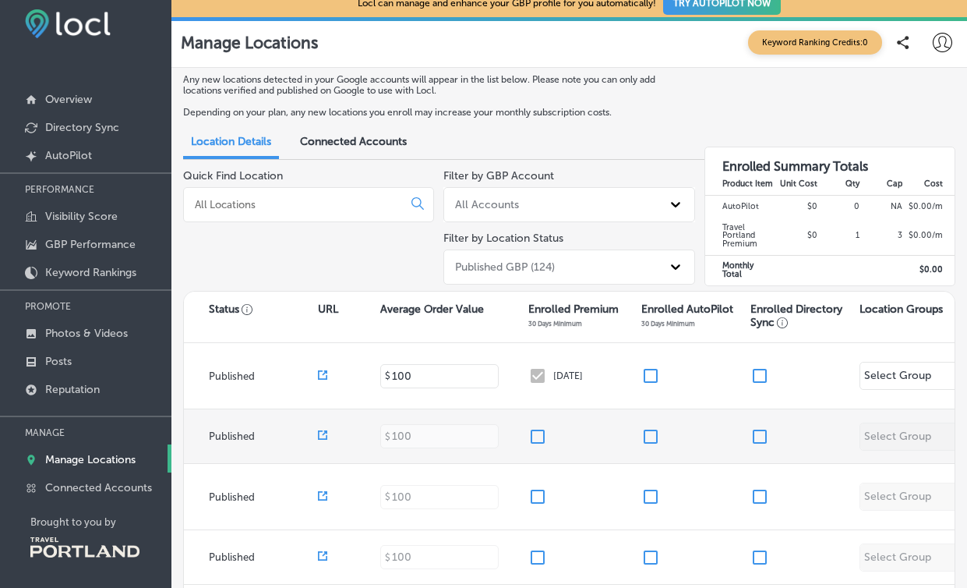
scroll to position [0, 452]
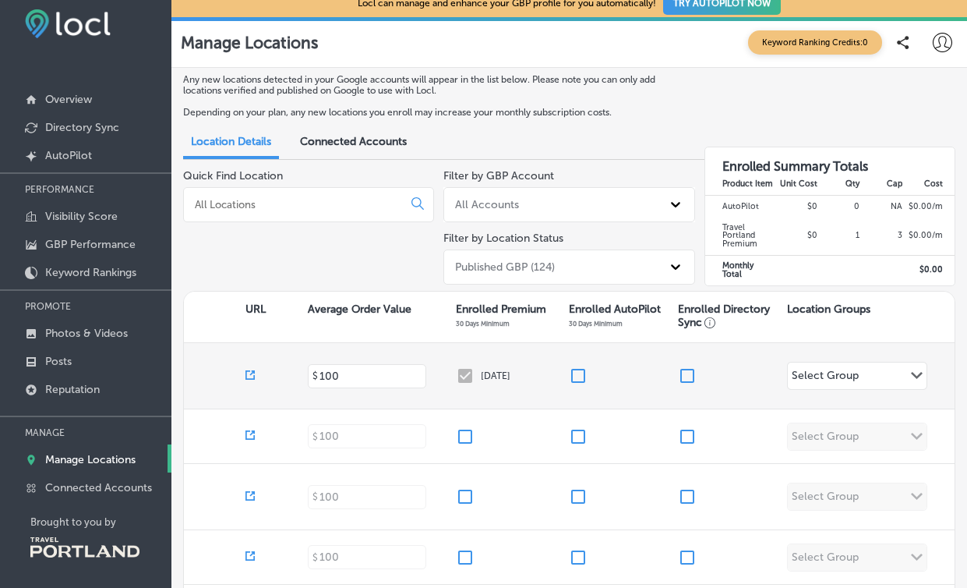
click at [866, 372] on div "Select Group Path Created with Sketch." at bounding box center [857, 375] width 139 height 27
click at [758, 348] on div "Edit This location is not published yet. McMenamins Edgefield 2126 SW Halsey St…" at bounding box center [343, 376] width 1223 height 66
click at [462, 366] on div "[DATE]" at bounding box center [512, 375] width 113 height 19
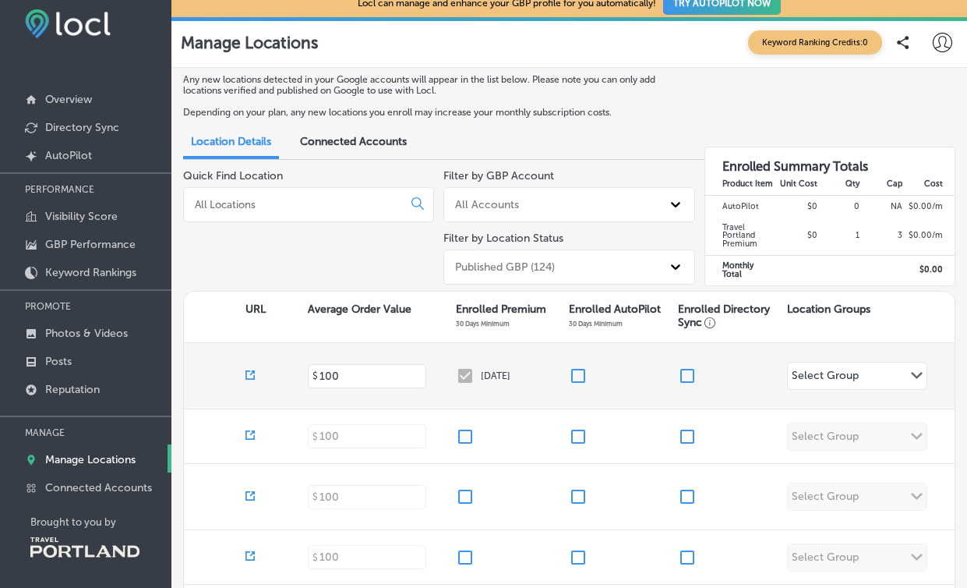
click at [462, 366] on div "[DATE]" at bounding box center [512, 375] width 113 height 19
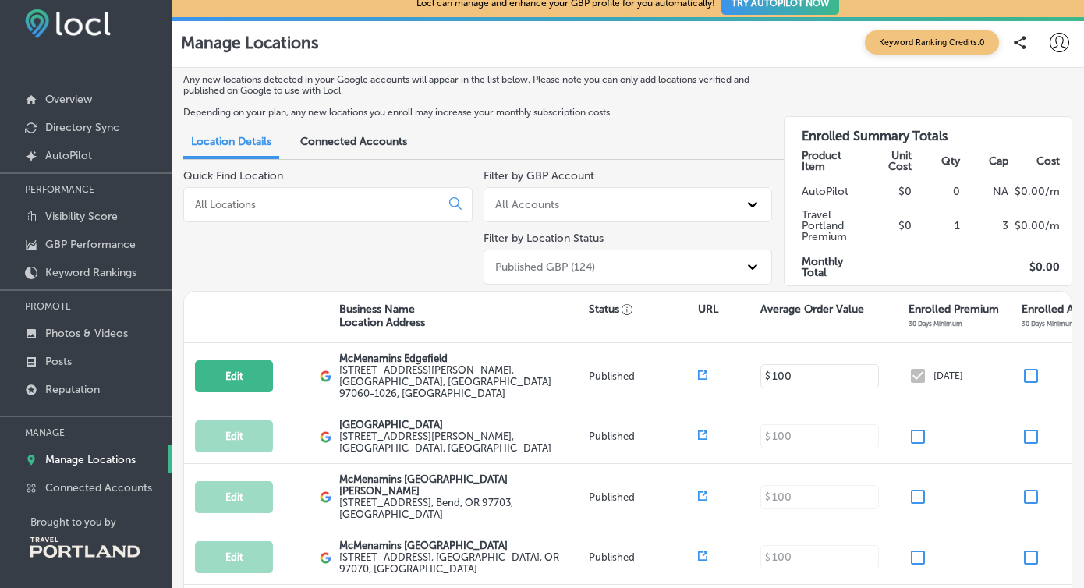
scroll to position [0, 0]
